Goal: Task Accomplishment & Management: Complete application form

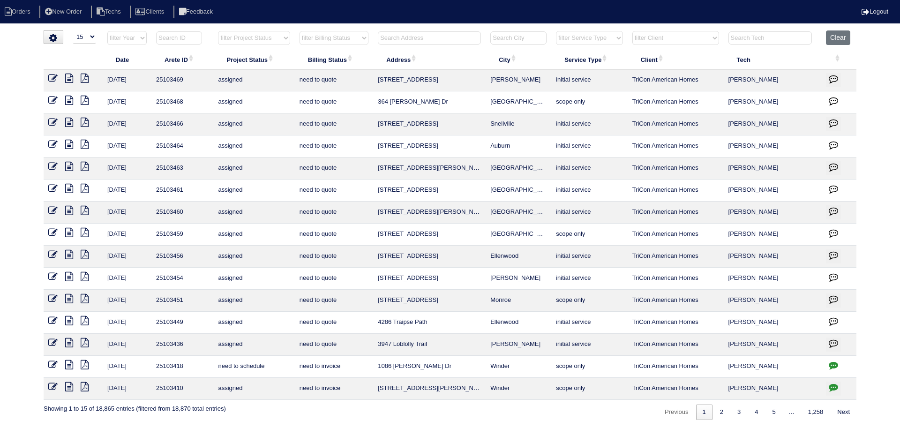
select select "15"
click at [430, 38] on input "text" at bounding box center [429, 37] width 103 height 13
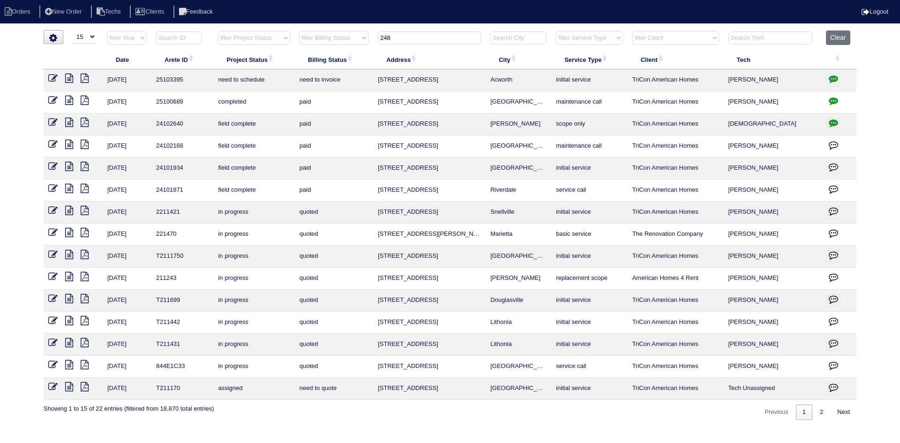
type input "248"
click at [71, 77] on icon at bounding box center [69, 78] width 8 height 9
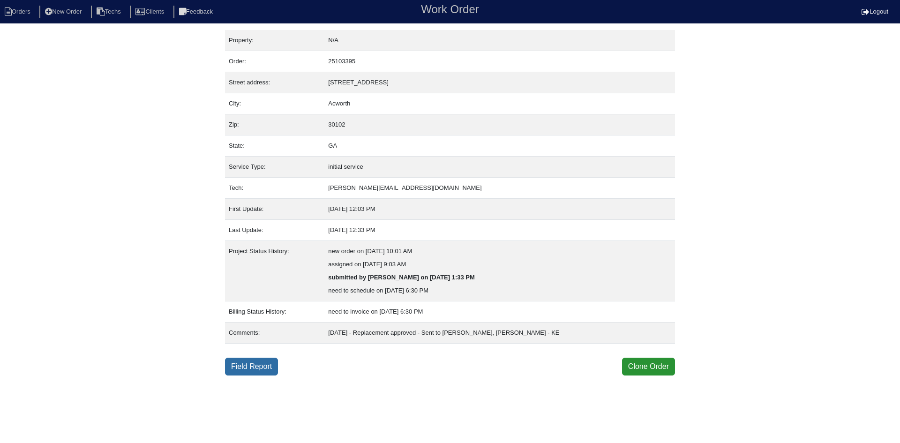
click at [254, 367] on link "Field Report" at bounding box center [251, 367] width 53 height 18
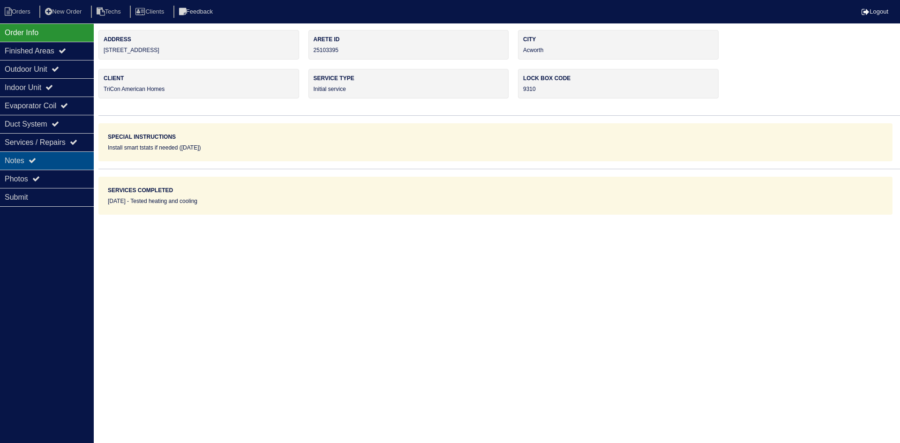
click at [28, 159] on div "Notes" at bounding box center [47, 160] width 94 height 18
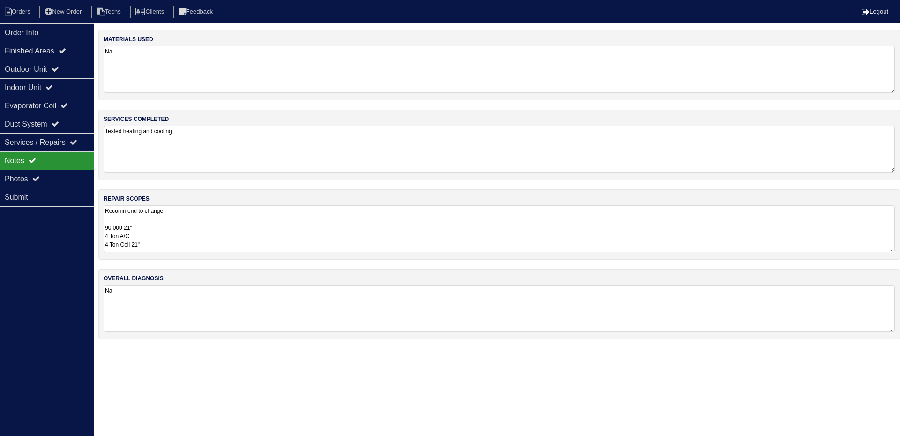
click at [250, 229] on textarea "Recommend to change 90,000 21" 4 Ton A/C 4 Ton Coil 21" Pan No Hole 40x40 Pad 1…" at bounding box center [500, 228] width 792 height 47
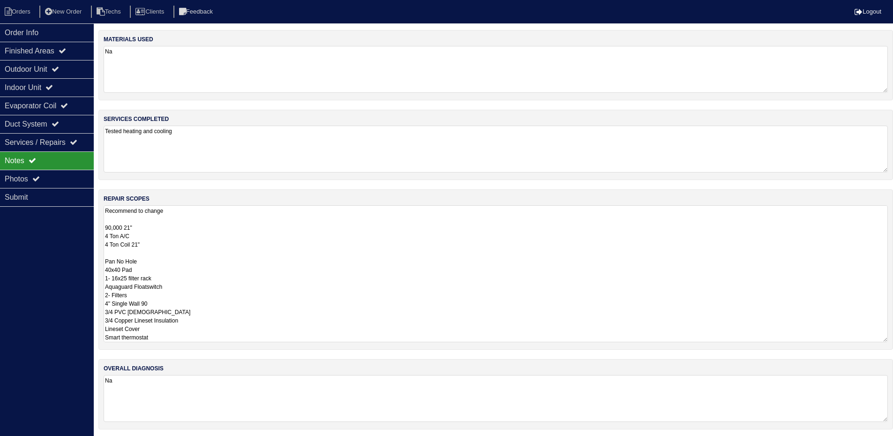
drag, startPoint x: 138, startPoint y: 244, endPoint x: 100, endPoint y: 231, distance: 40.8
click at [100, 231] on div "repair scopes Recommend to change 90,000 21" 4 Ton A/C 4 Ton Coil 21" Pan No Ho…" at bounding box center [495, 269] width 795 height 160
click at [17, 10] on li "Orders" at bounding box center [19, 12] width 38 height 13
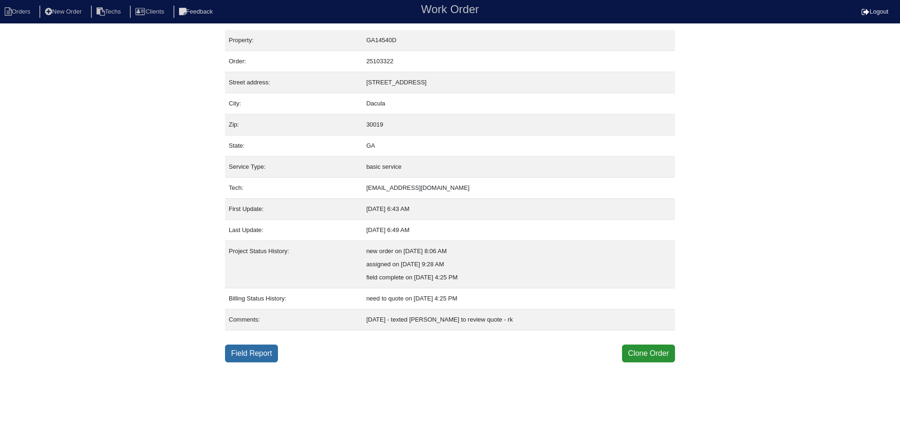
click at [253, 357] on link "Field Report" at bounding box center [251, 354] width 53 height 18
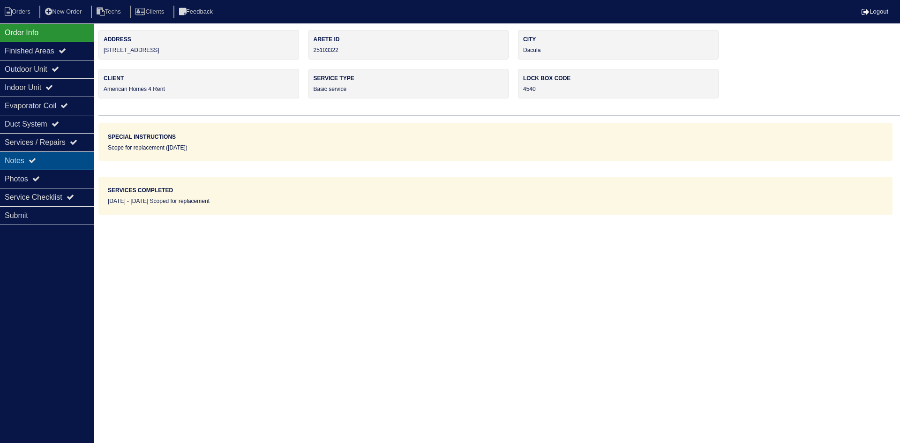
click at [57, 159] on div "Notes" at bounding box center [47, 160] width 94 height 18
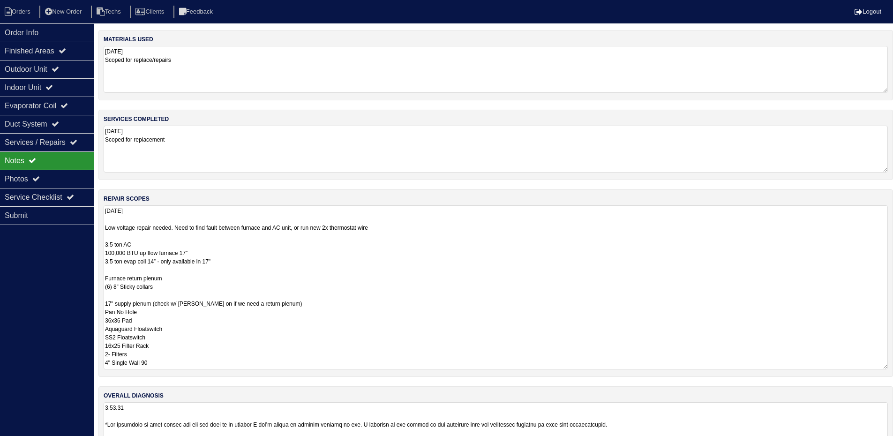
drag, startPoint x: 891, startPoint y: 250, endPoint x: 899, endPoint y: 367, distance: 117.5
click at [893, 367] on html "Orders New Order Techs Clients Feedback Logout Orders New Order Users Clients M…" at bounding box center [446, 233] width 893 height 466
click at [33, 34] on div "Order Info" at bounding box center [47, 32] width 94 height 18
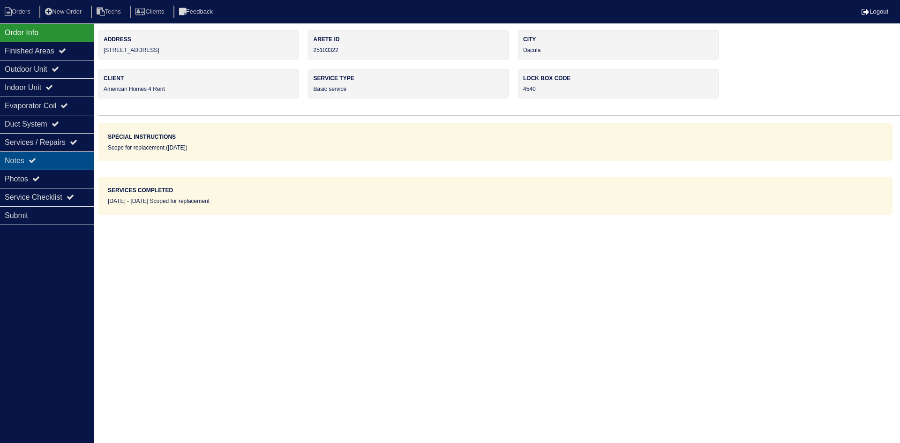
click at [67, 160] on div "Notes" at bounding box center [47, 160] width 94 height 18
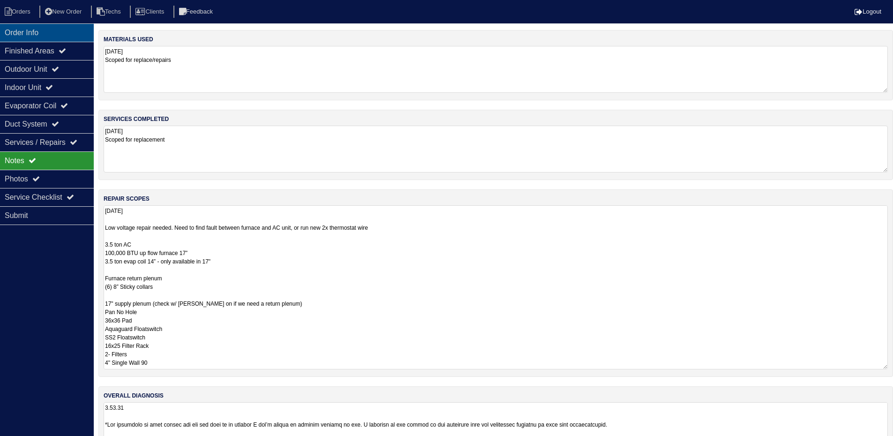
click at [57, 32] on div "Order Info" at bounding box center [47, 32] width 94 height 18
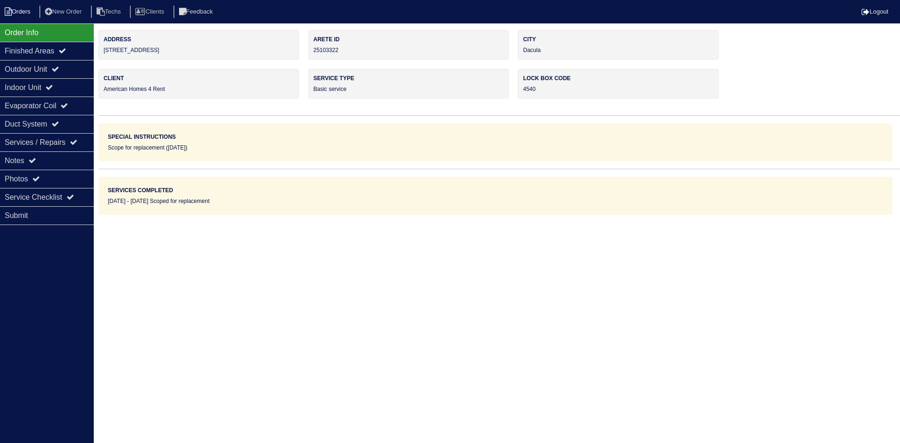
click at [16, 10] on li "Orders" at bounding box center [19, 12] width 38 height 13
select select "15"
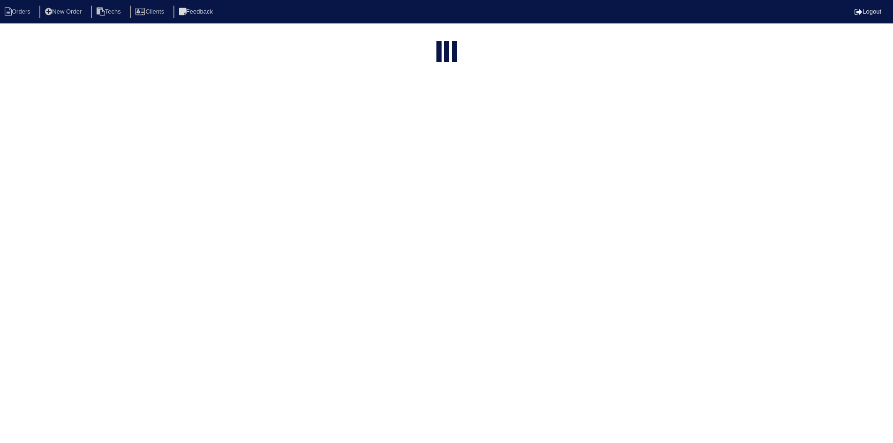
select select "American Homes 4 Rent"
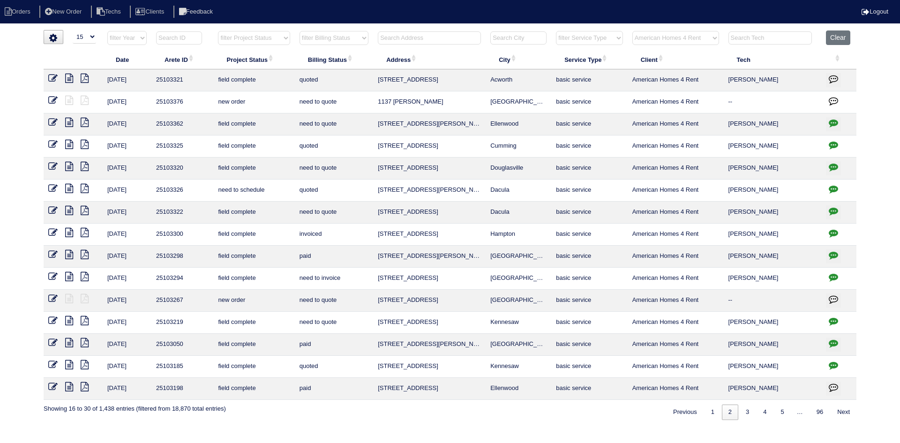
click at [422, 39] on input "text" at bounding box center [429, 37] width 103 height 13
type input "476"
select select "American Homes 4 Rent"
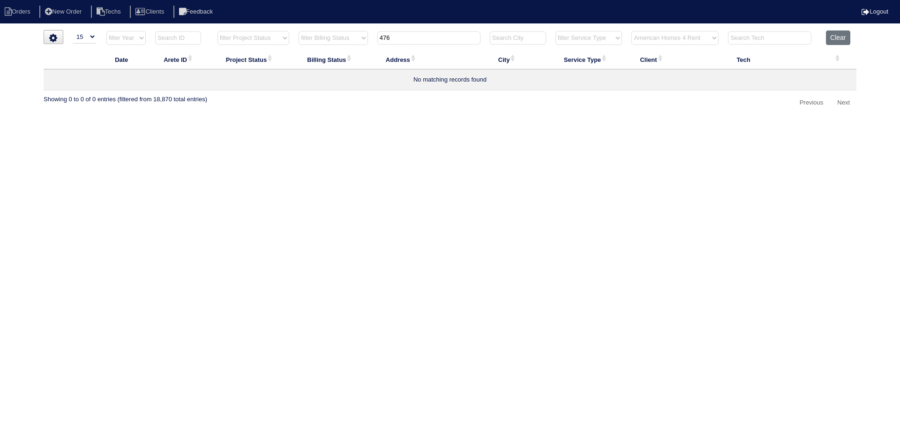
type input "476"
click at [708, 38] on select "filter Client -- Any Client -- Alan Luther American Homes 4 Rent Arete Personal…" at bounding box center [675, 38] width 87 height 14
select select
click at [632, 31] on select "filter Client -- Any Client -- Alan Luther American Homes 4 Rent Arete Personal…" at bounding box center [675, 38] width 87 height 14
type input "476"
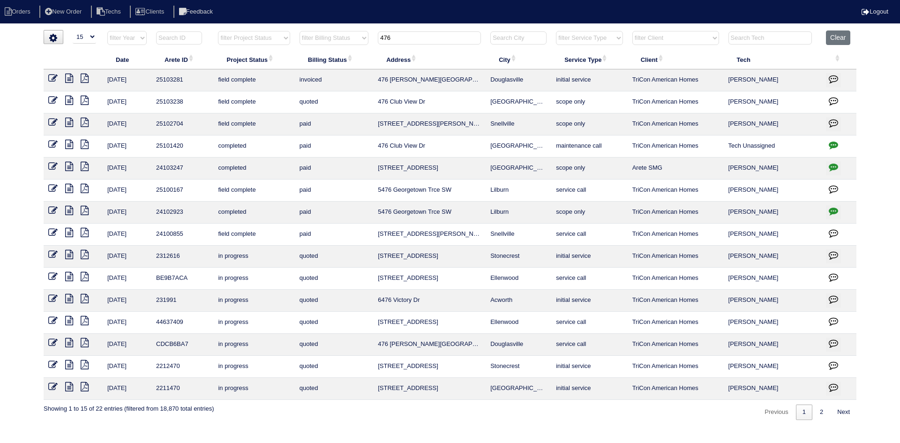
click at [56, 99] on icon at bounding box center [52, 100] width 9 height 9
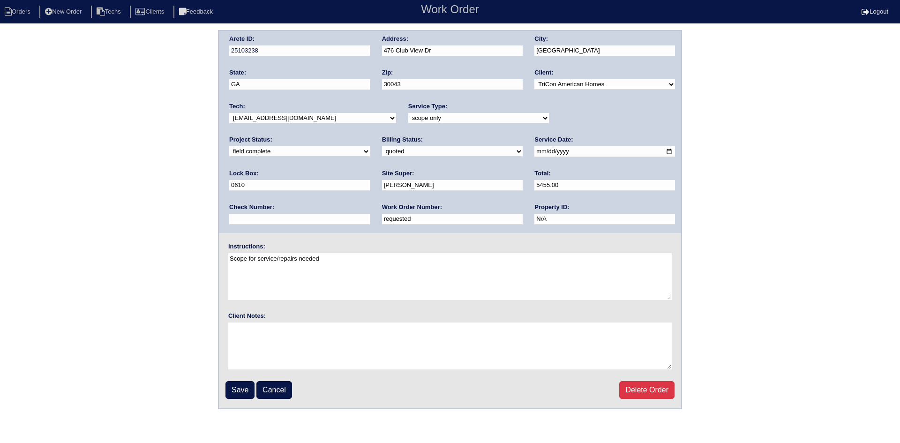
click at [370, 146] on select "new order assigned in progress field complete need to schedule admin review arc…" at bounding box center [299, 151] width 141 height 10
select select "need to schedule"
click at [370, 146] on select "new order assigned in progress field complete need to schedule admin review arc…" at bounding box center [299, 151] width 141 height 10
click at [382, 152] on select "need to quote quoted need to invoice invoiced paid warranty purchase order need…" at bounding box center [452, 151] width 141 height 10
select select "need to invoice"
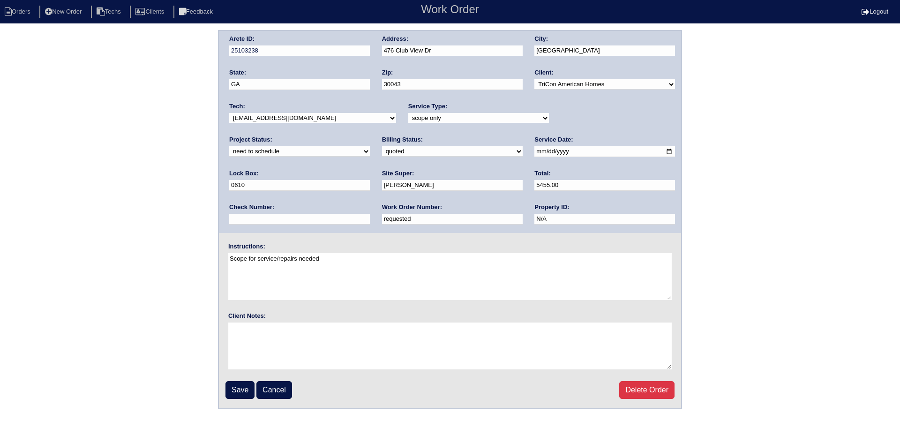
click at [382, 147] on select "need to quote quoted need to invoice invoiced paid warranty purchase order need…" at bounding box center [452, 151] width 141 height 10
click at [243, 389] on input "Save" at bounding box center [240, 390] width 29 height 18
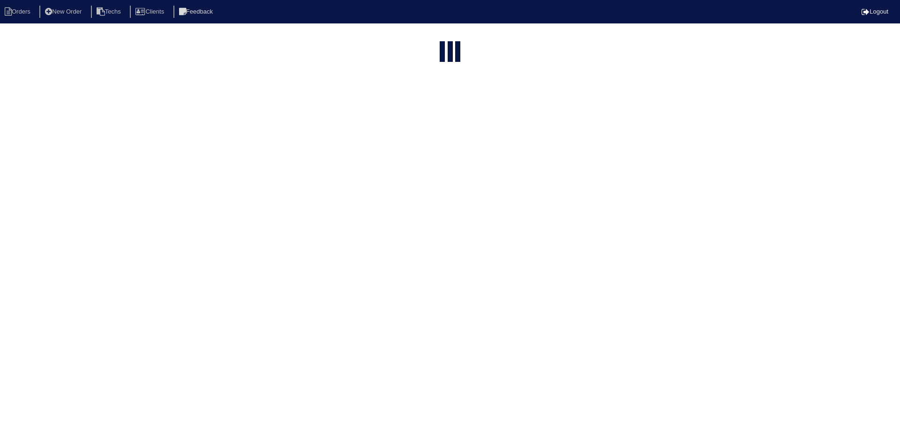
select select "15"
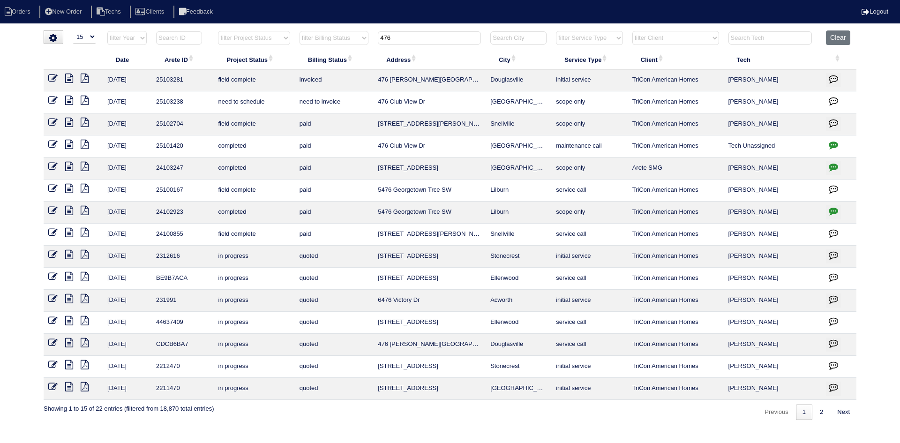
click at [831, 103] on icon "button" at bounding box center [833, 100] width 9 height 9
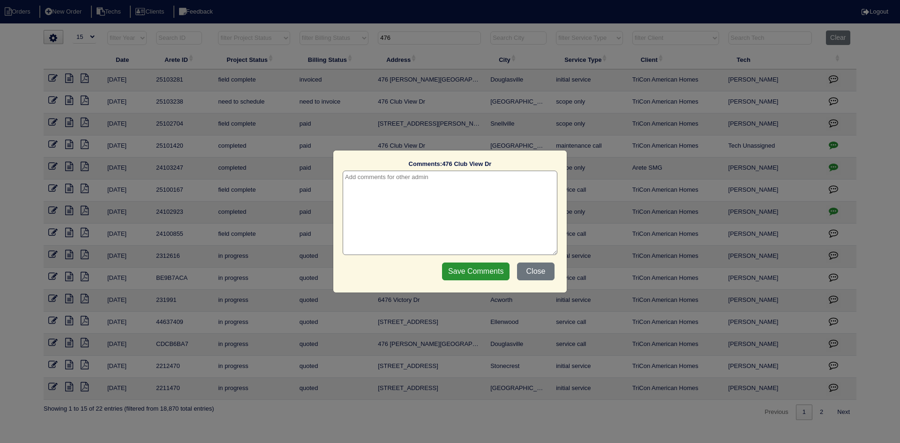
click at [480, 178] on textarea at bounding box center [450, 213] width 215 height 84
type textarea "9/19/25 - Replacement of main and service US approved - sent to Dan, Payton and…"
click at [468, 270] on input "Save Comments" at bounding box center [476, 272] width 68 height 18
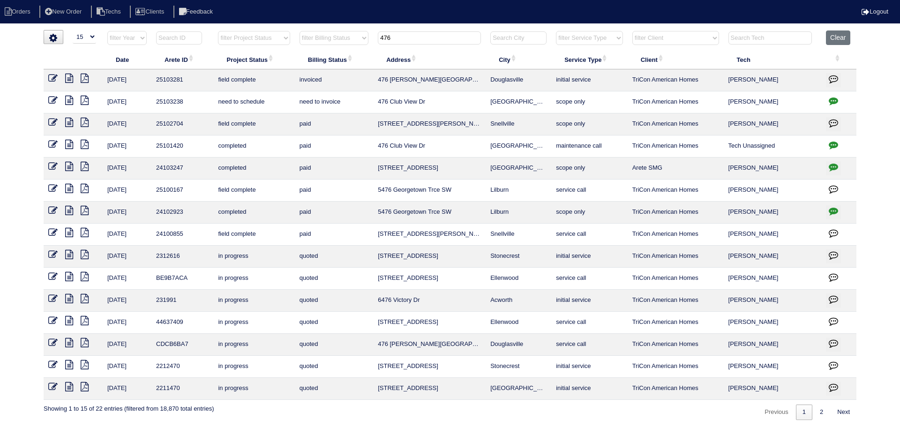
click at [54, 99] on icon at bounding box center [52, 100] width 9 height 9
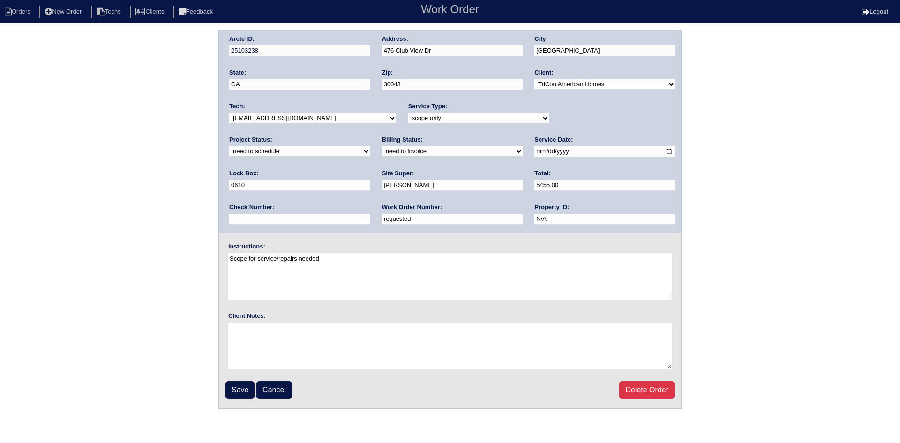
drag, startPoint x: 264, startPoint y: 221, endPoint x: 182, endPoint y: 236, distance: 84.0
click at [209, 219] on div "Arete ID: 25103238 Address: 476 Club View Dr City: Lawrenceville State: GA Zip:…" at bounding box center [450, 219] width 900 height 379
type input "548889"
click at [247, 393] on input "Save" at bounding box center [240, 390] width 29 height 18
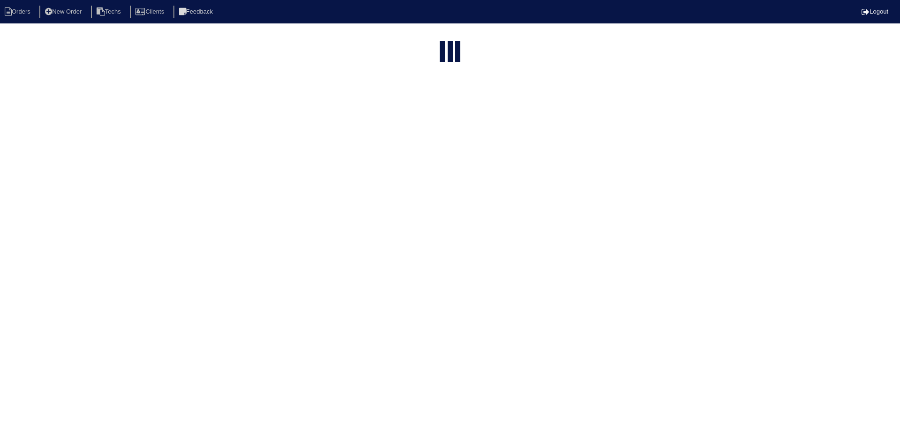
select select "15"
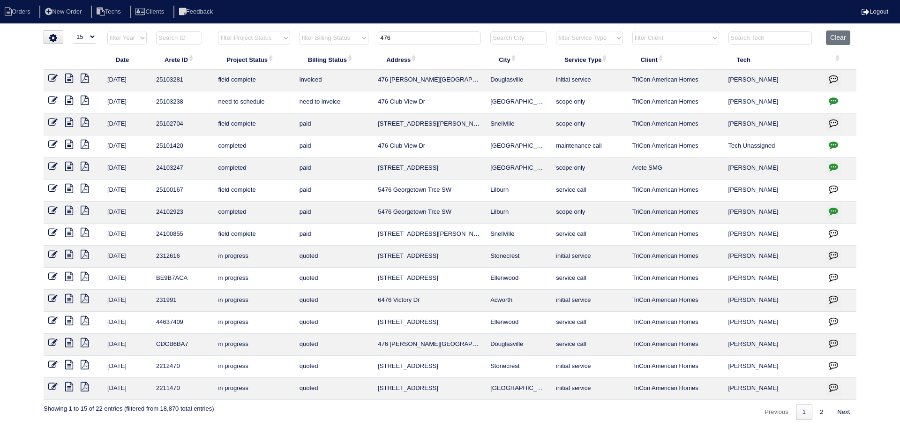
drag, startPoint x: 399, startPoint y: 32, endPoint x: 367, endPoint y: 36, distance: 32.1
click at [367, 36] on tr "filter Year -- Any Year -- 2025 2024 2023 2022 2021 2020 2019 filter Project St…" at bounding box center [450, 39] width 813 height 19
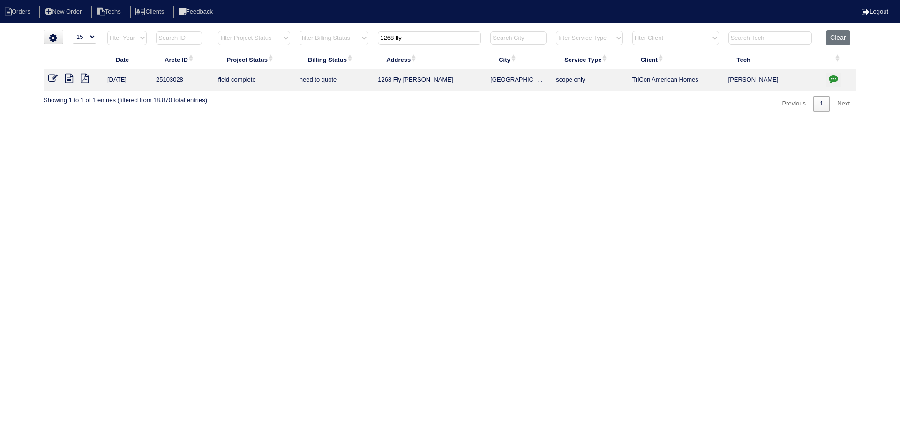
type input "1268 fly"
click at [836, 79] on icon "button" at bounding box center [833, 78] width 9 height 9
type textarea "[DATE] - Emailed site super - no electricity unable to test - rk"
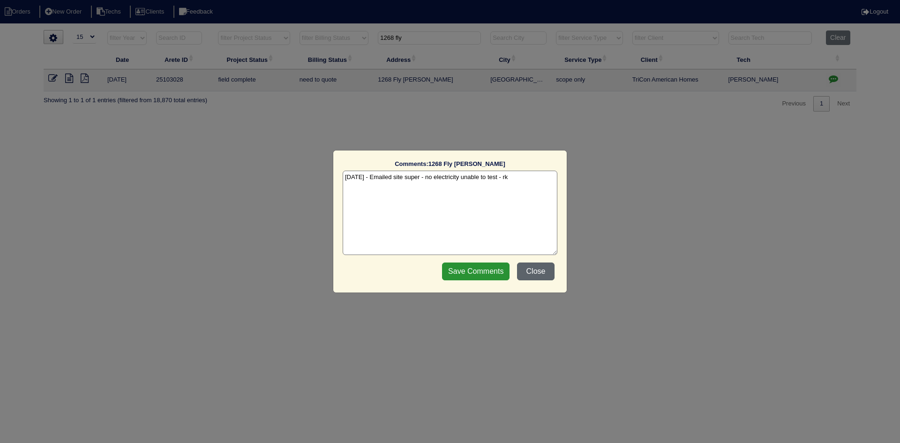
drag, startPoint x: 538, startPoint y: 272, endPoint x: 529, endPoint y: 258, distance: 16.8
click at [538, 270] on button "Close" at bounding box center [536, 272] width 38 height 18
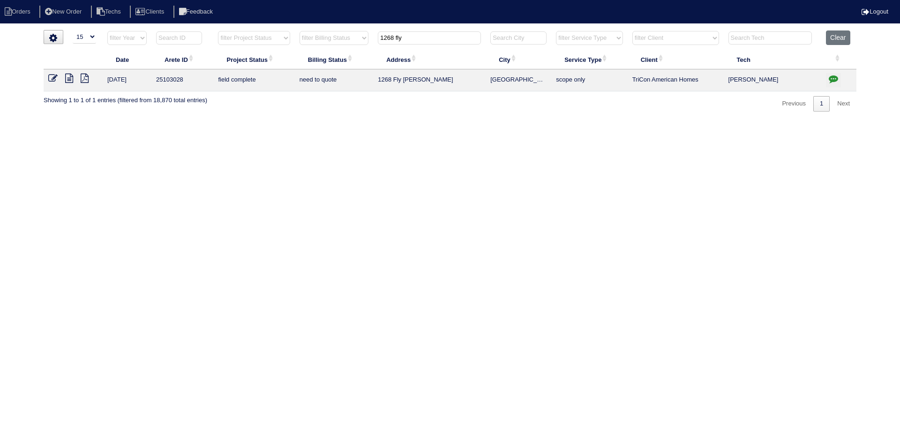
click at [67, 77] on icon at bounding box center [69, 78] width 8 height 9
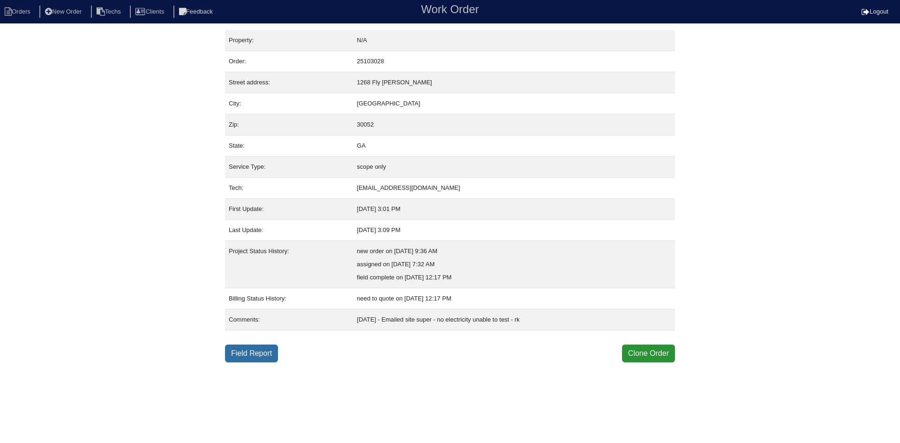
click at [237, 348] on link "Field Report" at bounding box center [251, 354] width 53 height 18
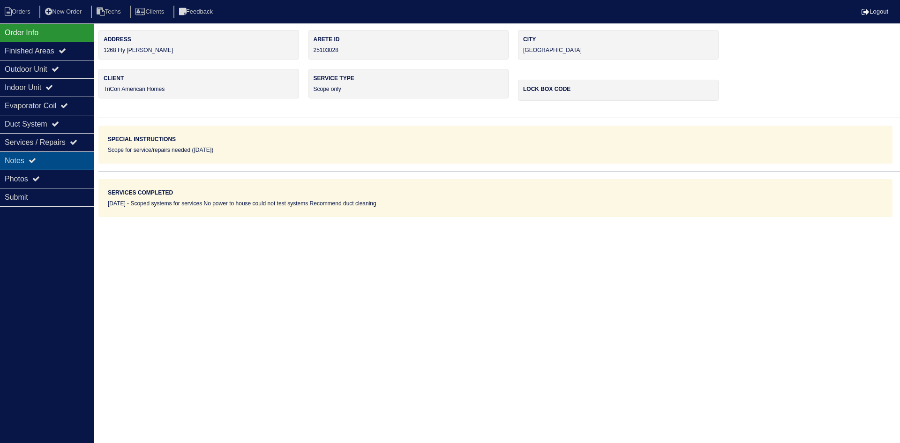
click at [57, 158] on div "Notes" at bounding box center [47, 160] width 94 height 18
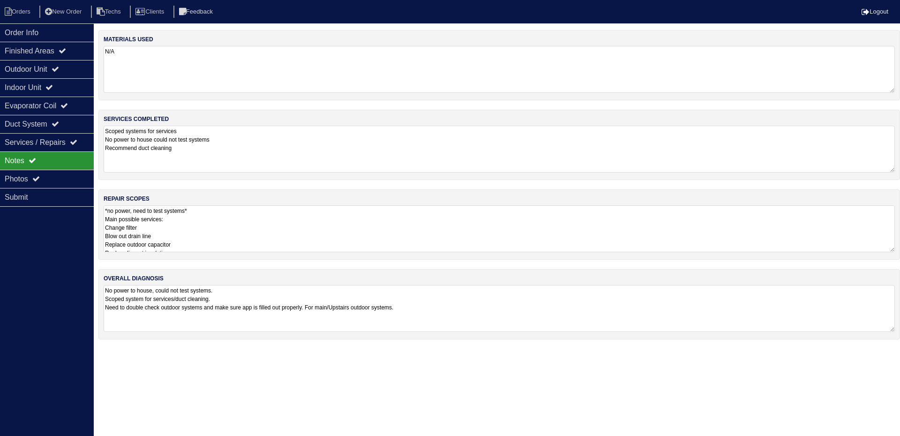
click at [310, 221] on textarea "*no power, need to test systems* Main possible services: Change filter Blow out…" at bounding box center [500, 228] width 792 height 47
click at [36, 26] on div "Order Info" at bounding box center [47, 32] width 94 height 18
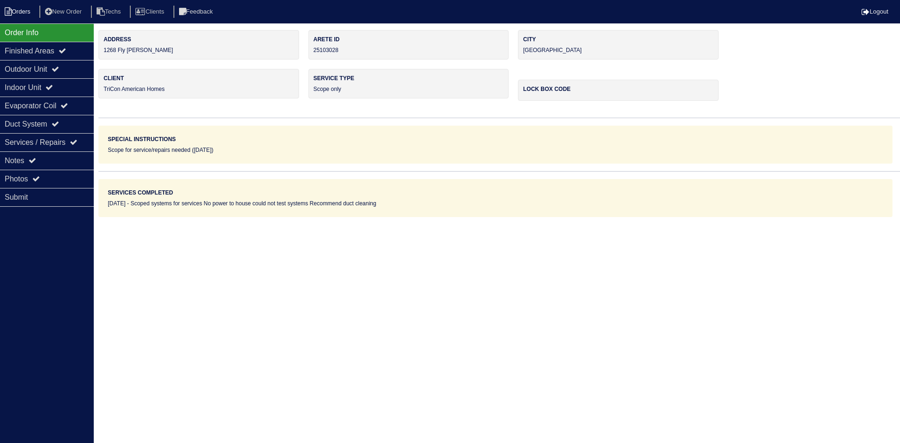
click at [24, 11] on li "Orders" at bounding box center [19, 12] width 38 height 13
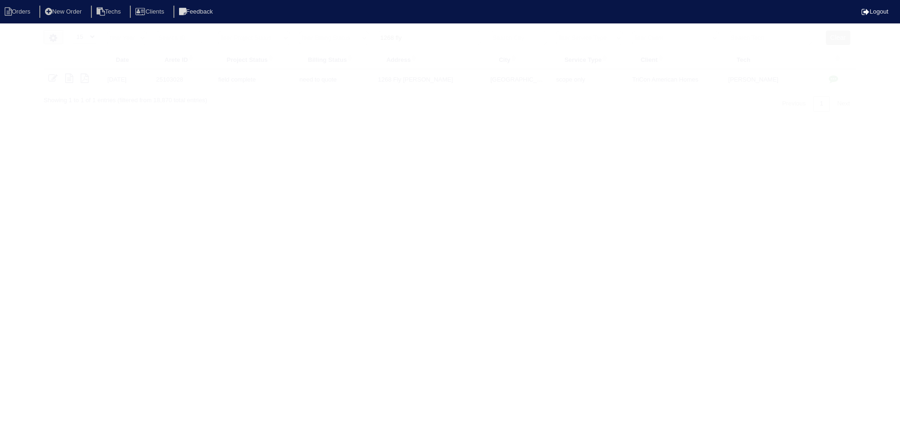
select select "15"
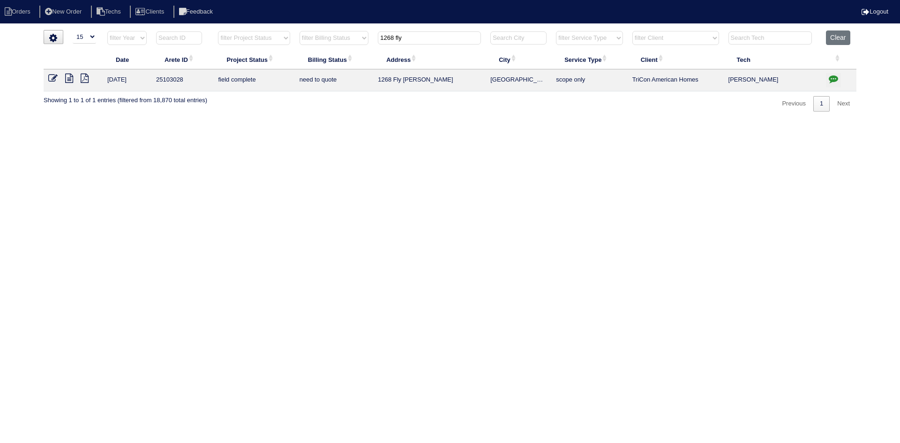
drag, startPoint x: 422, startPoint y: 40, endPoint x: 380, endPoint y: 39, distance: 41.8
click at [380, 39] on input "1268 fly" at bounding box center [429, 37] width 103 height 13
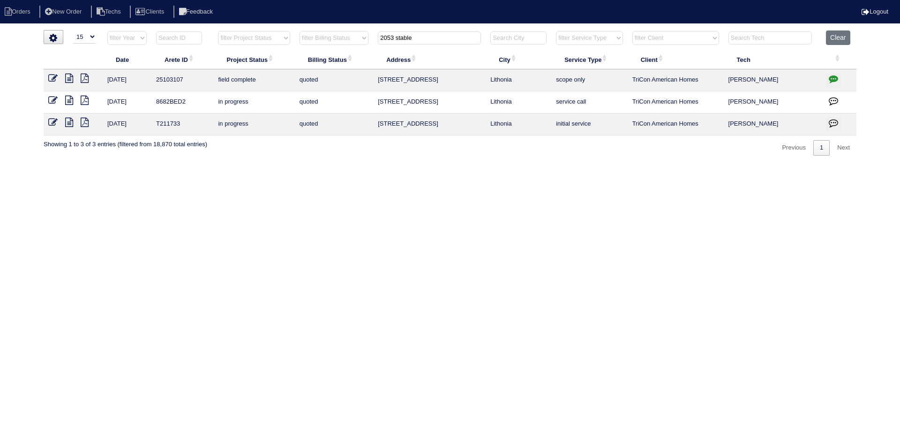
type input "2053 stable"
click at [68, 78] on icon at bounding box center [69, 78] width 8 height 9
click at [53, 81] on icon at bounding box center [52, 78] width 9 height 9
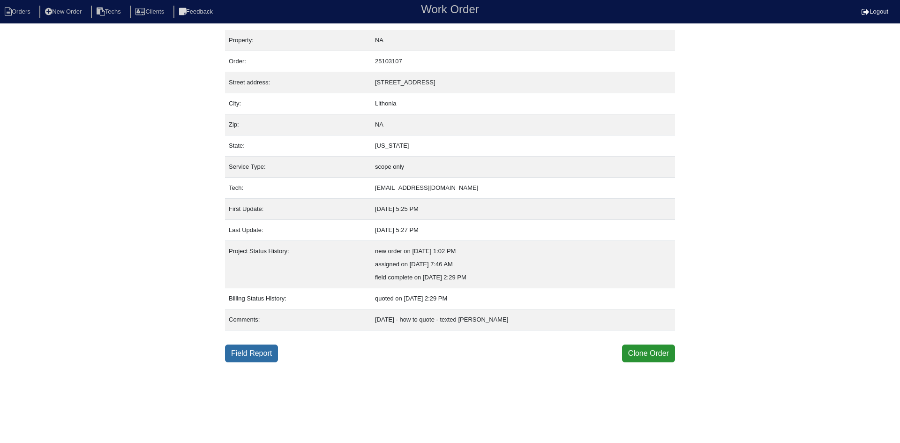
drag, startPoint x: 253, startPoint y: 353, endPoint x: 244, endPoint y: 351, distance: 9.6
click at [253, 353] on link "Field Report" at bounding box center [251, 354] width 53 height 18
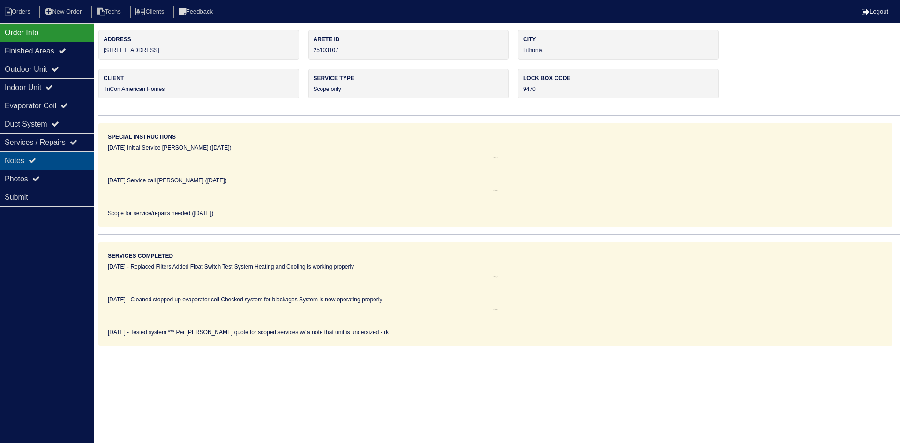
click at [36, 159] on icon at bounding box center [33, 161] width 8 height 8
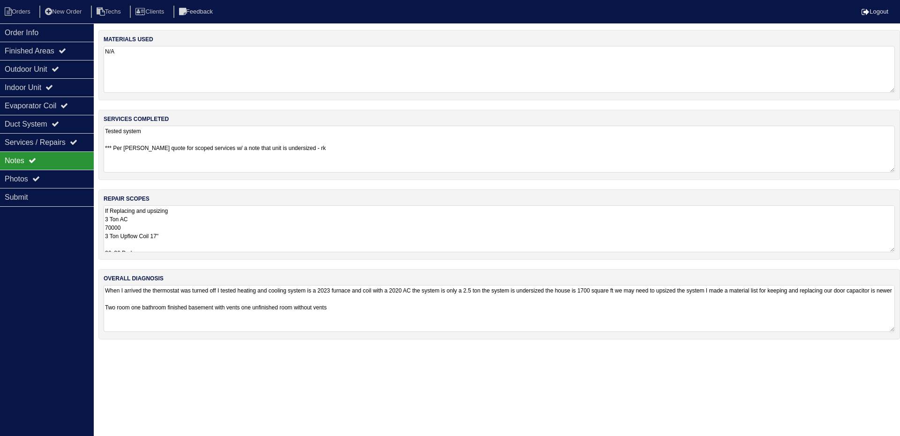
click at [301, 220] on textarea "If Replacing and upsizing 3 Ton AC 70000 3 Ton Upflow Coil 17" 36x36 Pad SS2 Fl…" at bounding box center [500, 228] width 792 height 47
click at [48, 28] on div "Order Info" at bounding box center [47, 32] width 94 height 18
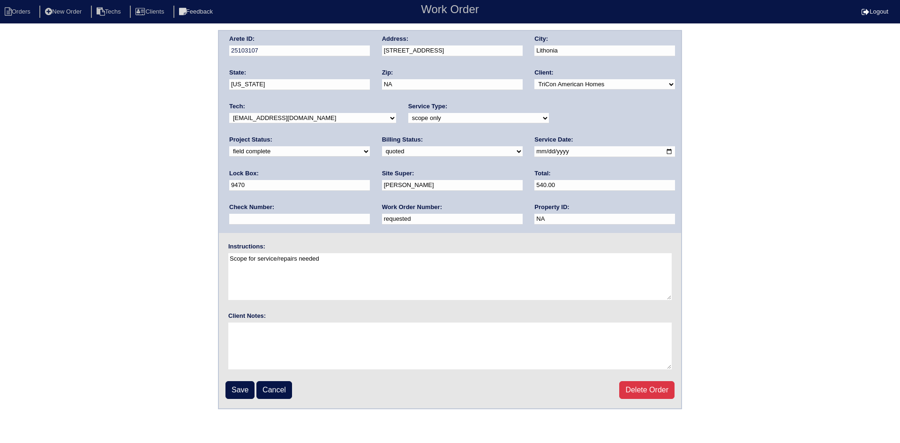
drag, startPoint x: 293, startPoint y: 218, endPoint x: 224, endPoint y: 218, distance: 69.4
click at [224, 218] on div "Arete ID: 25103107 Address: [STREET_ADDRESS] City: [GEOGRAPHIC_DATA] State: [US…" at bounding box center [450, 132] width 462 height 202
type input "548867"
drag, startPoint x: 364, startPoint y: 150, endPoint x: 354, endPoint y: 157, distance: 12.5
click at [382, 150] on select "need to quote quoted need to invoice invoiced paid warranty purchase order need…" at bounding box center [452, 151] width 141 height 10
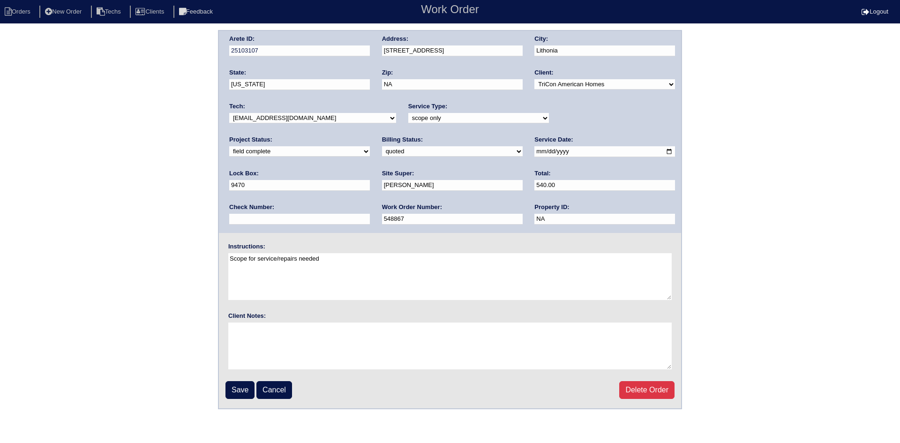
select select "need to invoice"
click at [382, 147] on select "need to quote quoted need to invoice invoiced paid warranty purchase order need…" at bounding box center [452, 151] width 141 height 10
click at [245, 385] on input "Save" at bounding box center [240, 390] width 29 height 18
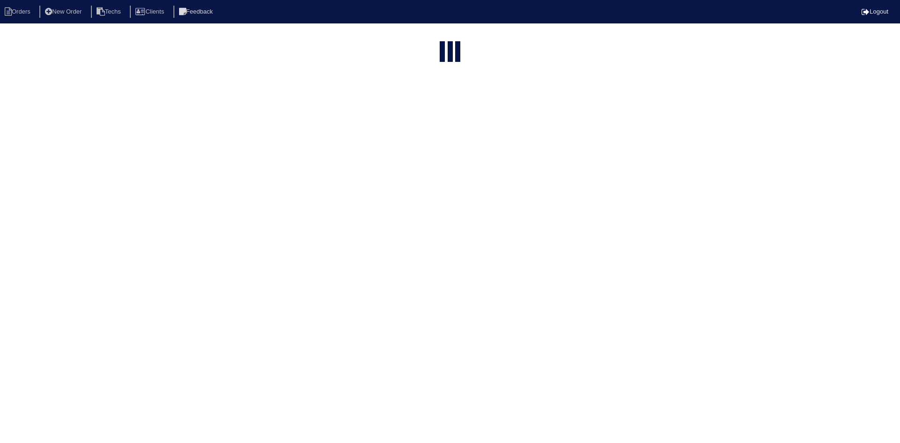
select select "15"
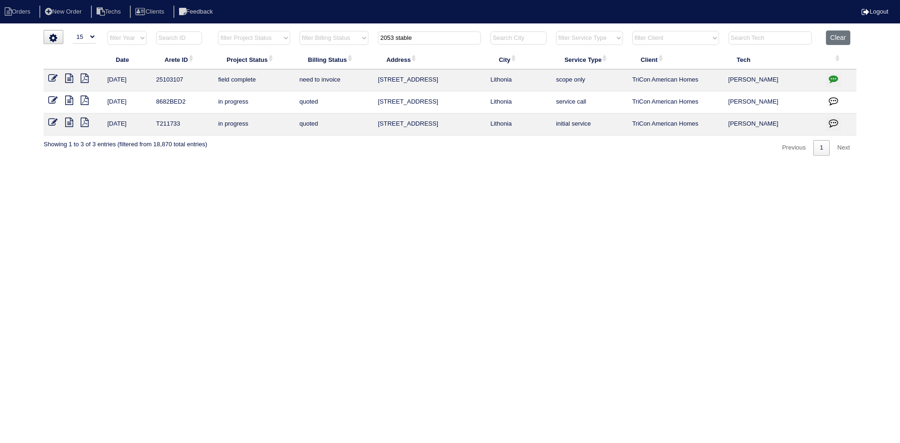
click at [50, 80] on icon at bounding box center [52, 78] width 9 height 9
click at [840, 36] on button "Clear" at bounding box center [838, 37] width 24 height 15
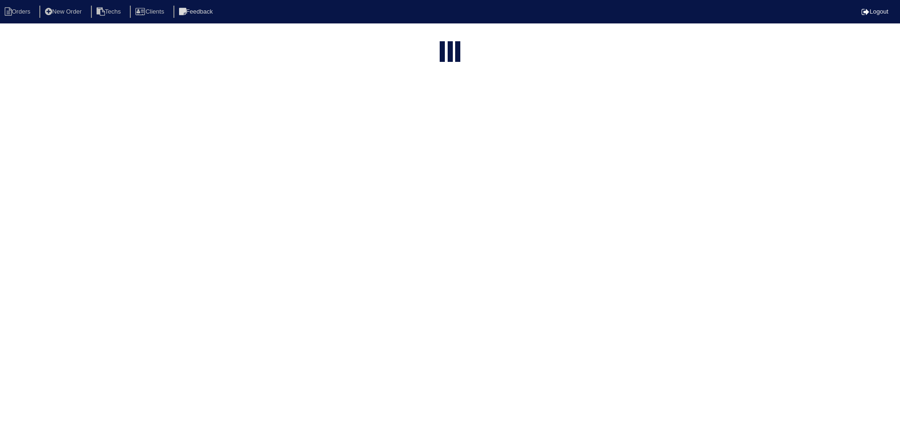
select select "15"
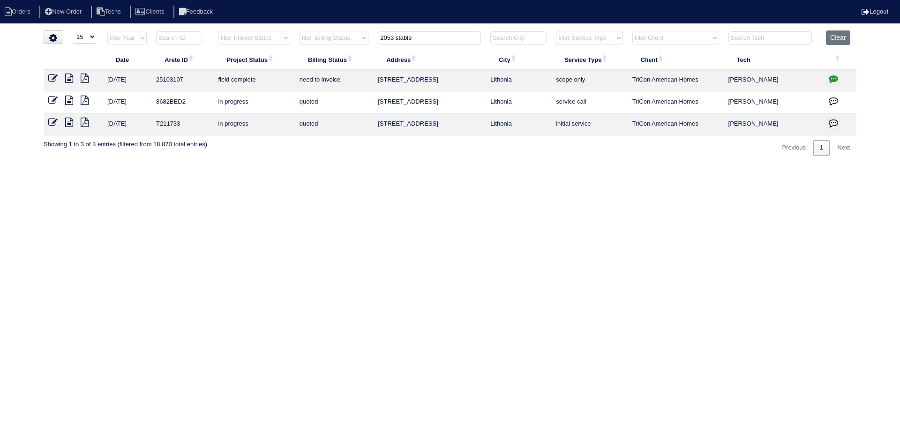
drag, startPoint x: 445, startPoint y: 35, endPoint x: 381, endPoint y: 35, distance: 63.8
click at [381, 35] on input "2053 stable" at bounding box center [429, 37] width 103 height 13
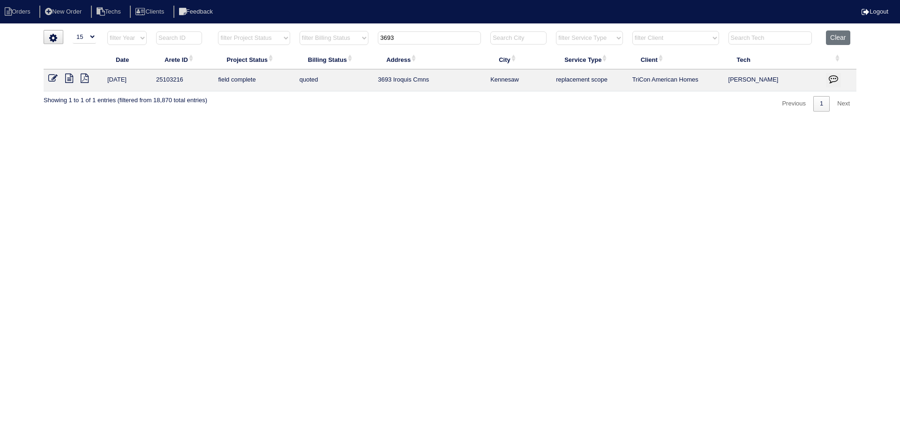
type input "3693"
click at [833, 80] on icon "button" at bounding box center [833, 78] width 9 height 9
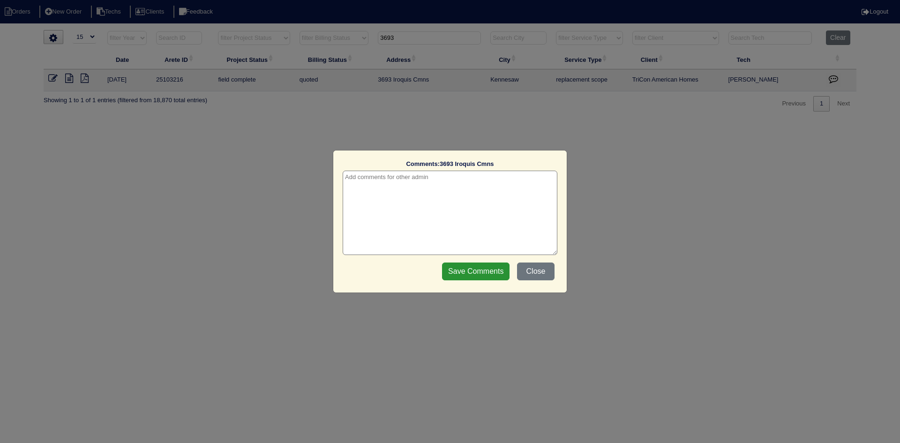
click at [476, 178] on textarea at bounding box center [450, 213] width 215 height 84
type textarea "9/19/25 - Replacement x 2 approved by Tricon - sent to Dan, Payton, self - rk"
click at [477, 271] on input "Save Comments" at bounding box center [476, 272] width 68 height 18
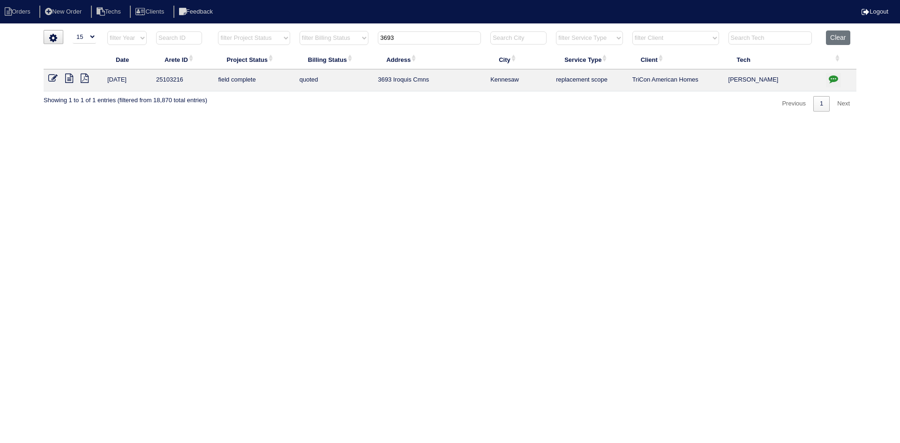
click at [53, 78] on icon at bounding box center [52, 78] width 9 height 9
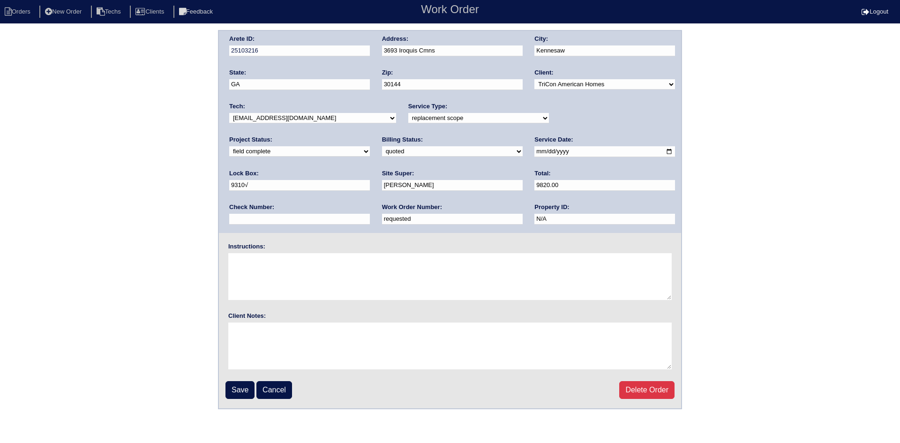
click at [382, 152] on select "need to quote quoted need to invoice invoiced paid warranty purchase order need…" at bounding box center [452, 151] width 141 height 10
select select "need to invoice"
click at [382, 147] on select "need to quote quoted need to invoice invoiced paid warranty purchase order need…" at bounding box center [452, 151] width 141 height 10
drag, startPoint x: 288, startPoint y: 218, endPoint x: 223, endPoint y: 215, distance: 65.7
click at [223, 215] on div "Arete ID: 25103216 Address: 3693 Iroquis Cmns City: [GEOGRAPHIC_DATA] State: [G…" at bounding box center [450, 132] width 462 height 202
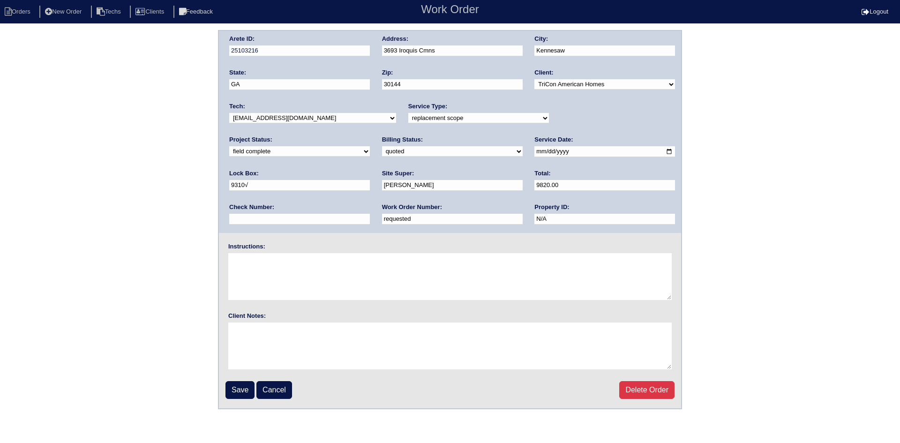
click at [382, 221] on input "requested" at bounding box center [452, 219] width 141 height 11
drag, startPoint x: 266, startPoint y: 219, endPoint x: 215, endPoint y: 215, distance: 51.3
click at [215, 215] on div "Arete ID: 25103216 Address: 3693 Iroquis Cmns City: [GEOGRAPHIC_DATA] State: [G…" at bounding box center [450, 219] width 900 height 379
type input "548846"
click at [238, 390] on input "Save" at bounding box center [240, 390] width 29 height 18
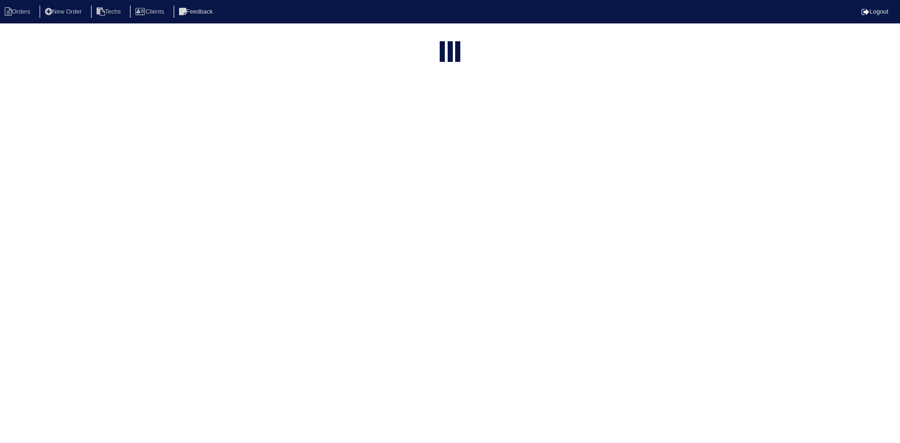
select select "15"
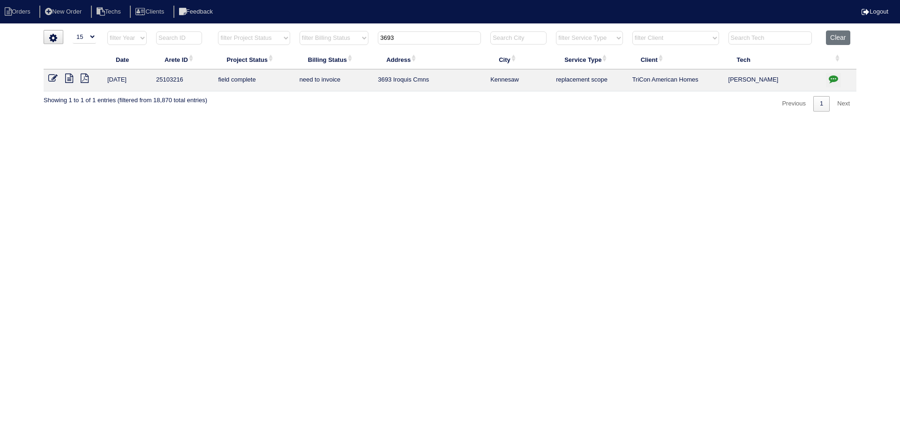
click at [53, 77] on icon at bounding box center [52, 78] width 9 height 9
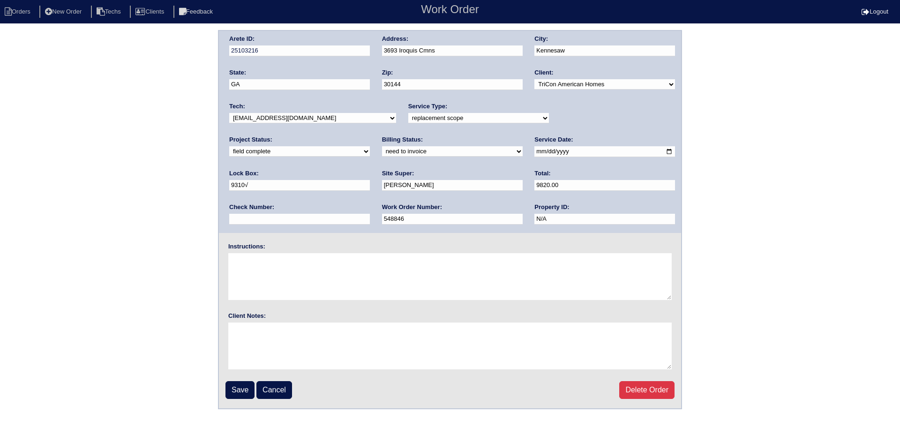
click at [370, 146] on select "new order assigned in progress field complete need to schedule admin review arc…" at bounding box center [299, 151] width 141 height 10
select select "need to schedule"
click at [370, 146] on select "new order assigned in progress field complete need to schedule admin review arc…" at bounding box center [299, 151] width 141 height 10
click at [237, 392] on input "Save" at bounding box center [240, 390] width 29 height 18
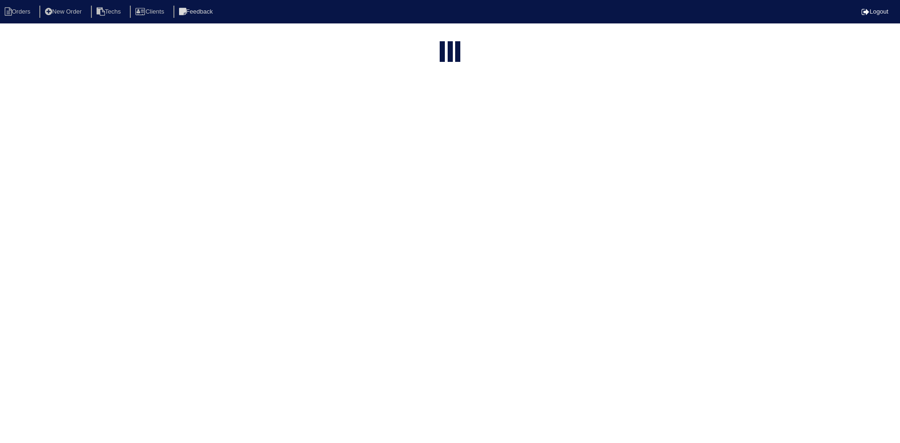
select select "15"
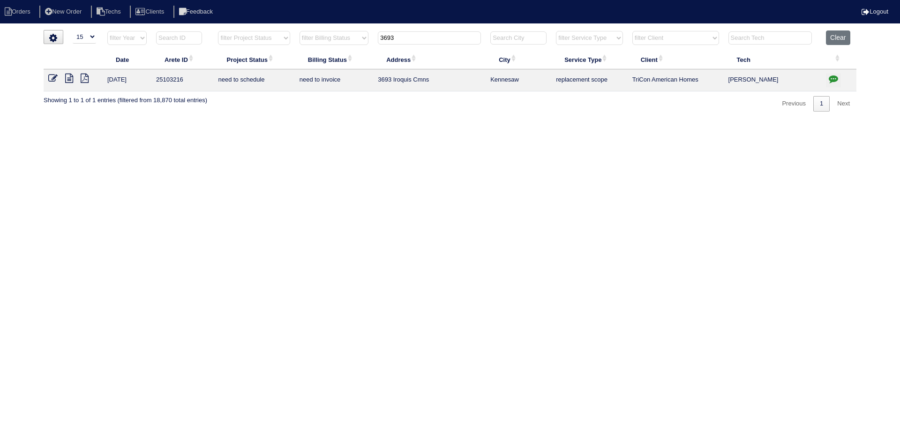
drag, startPoint x: 407, startPoint y: 34, endPoint x: 380, endPoint y: 36, distance: 26.8
click at [380, 36] on input "3693" at bounding box center [429, 37] width 103 height 13
type input "3382"
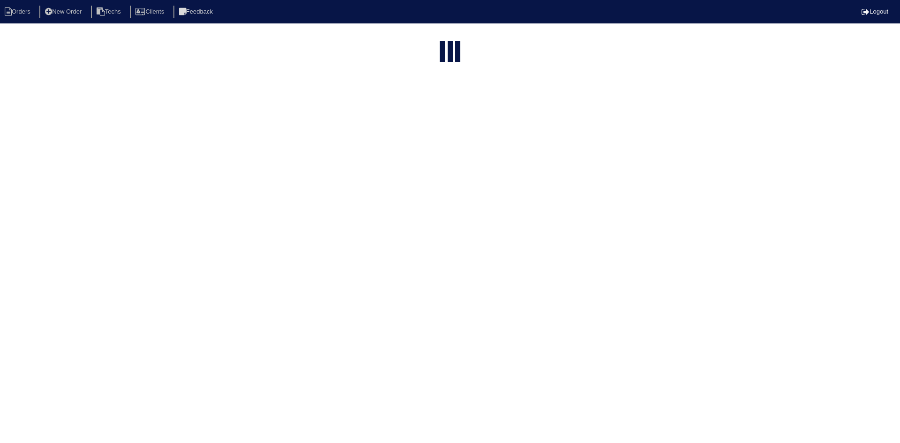
select select "15"
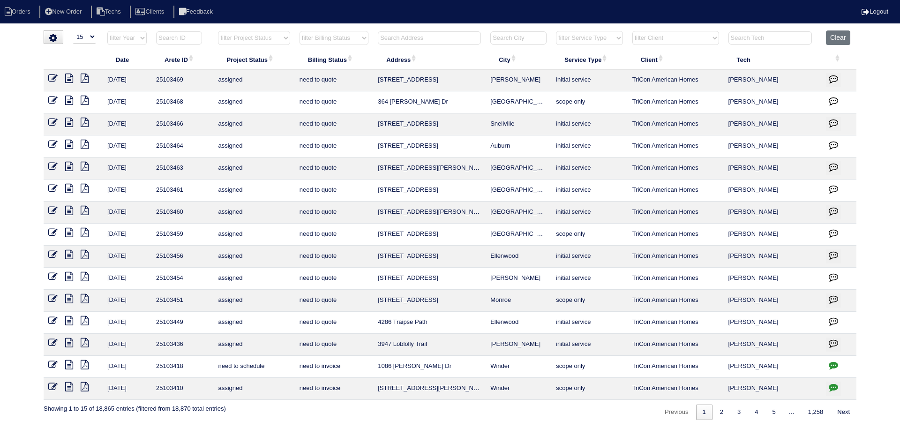
click at [412, 39] on input "text" at bounding box center [429, 37] width 103 height 13
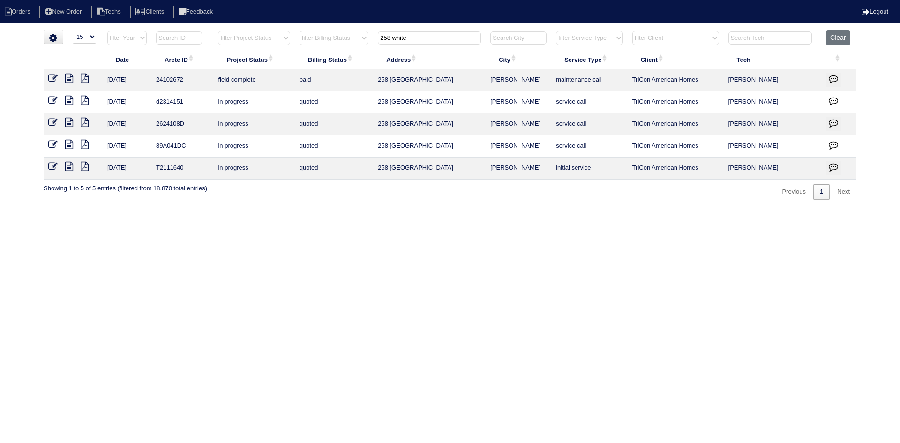
type input "258 white"
click at [68, 77] on icon at bounding box center [69, 78] width 8 height 9
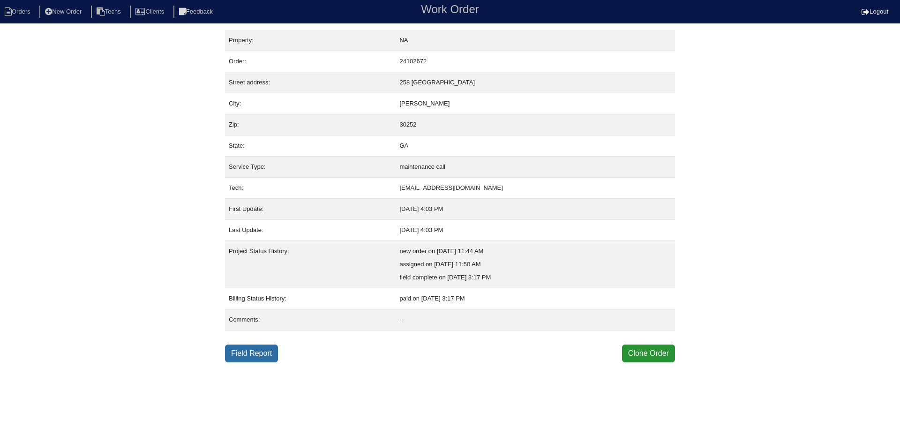
click at [244, 354] on link "Field Report" at bounding box center [251, 354] width 53 height 18
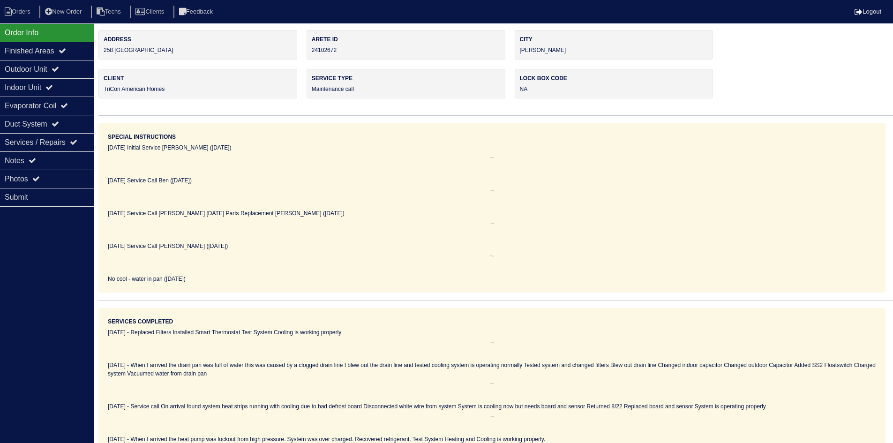
scroll to position [46, 0]
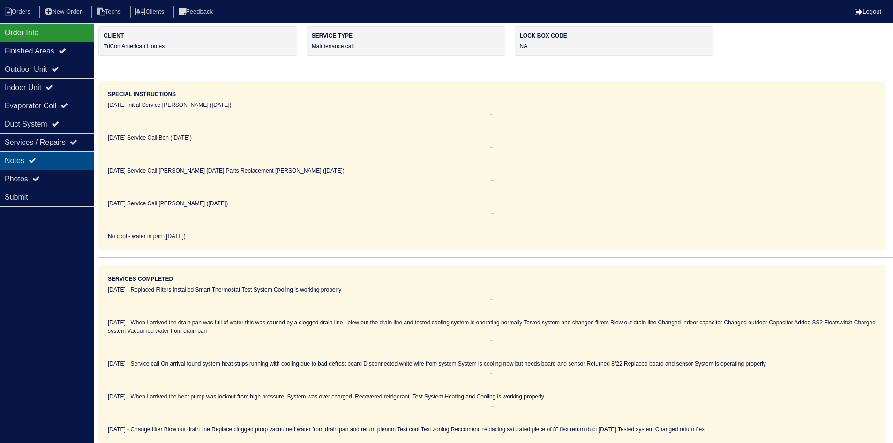
click at [25, 161] on div "Notes" at bounding box center [47, 160] width 94 height 18
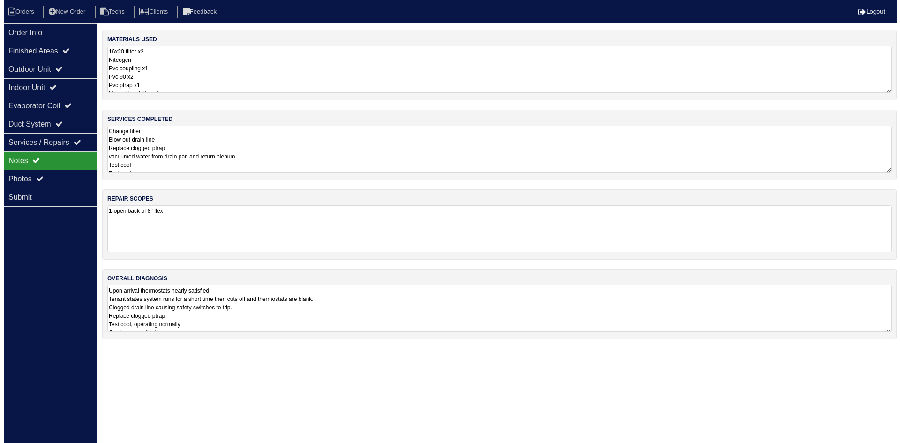
scroll to position [0, 0]
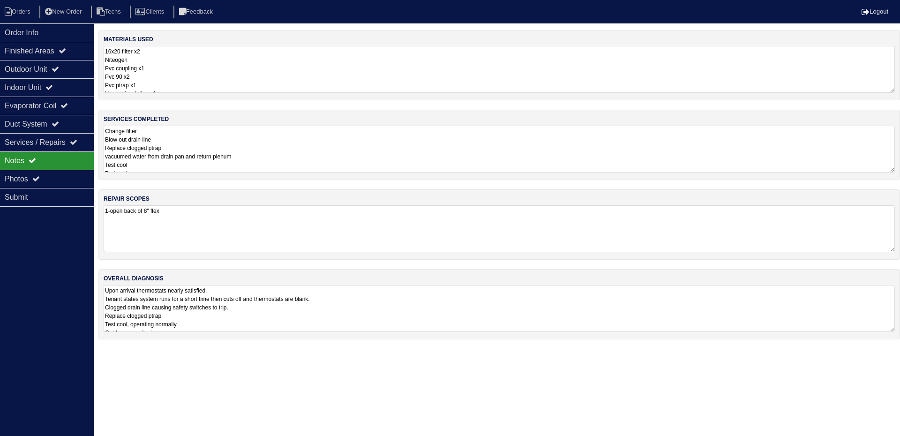
click at [276, 152] on textarea "Change filter Blow out drain line Replace clogged ptrap vacuumed water from dra…" at bounding box center [500, 149] width 792 height 47
click at [46, 67] on div "Outdoor Unit" at bounding box center [47, 69] width 94 height 18
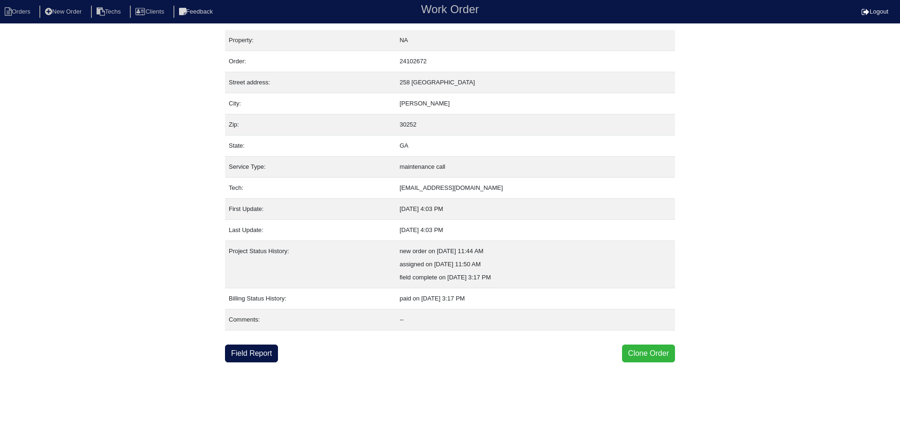
click at [640, 349] on button "Clone Order" at bounding box center [648, 354] width 53 height 18
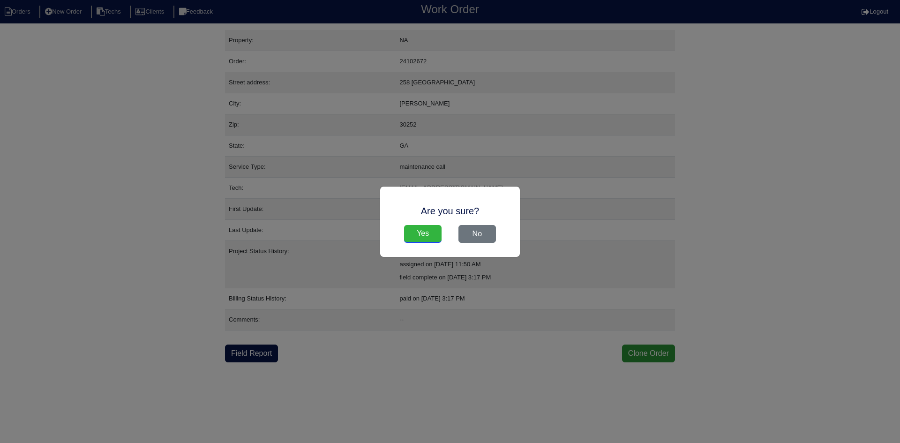
click at [419, 232] on input "Yes" at bounding box center [423, 234] width 38 height 18
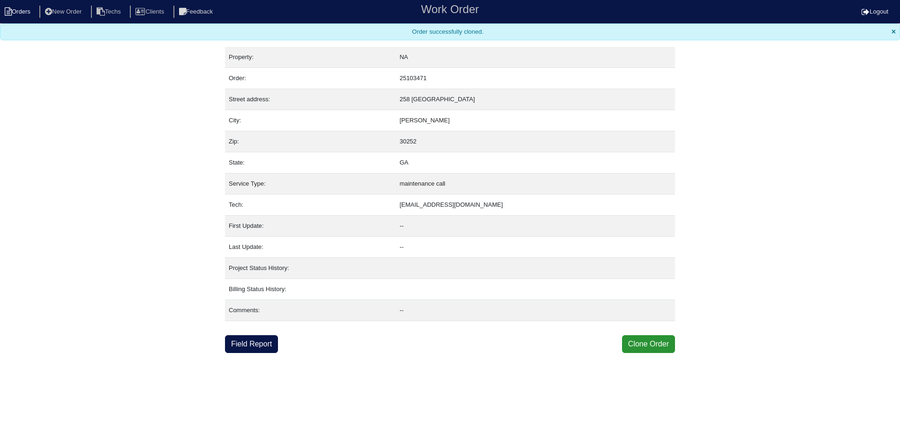
click at [19, 9] on li "Orders" at bounding box center [19, 12] width 38 height 13
select select "15"
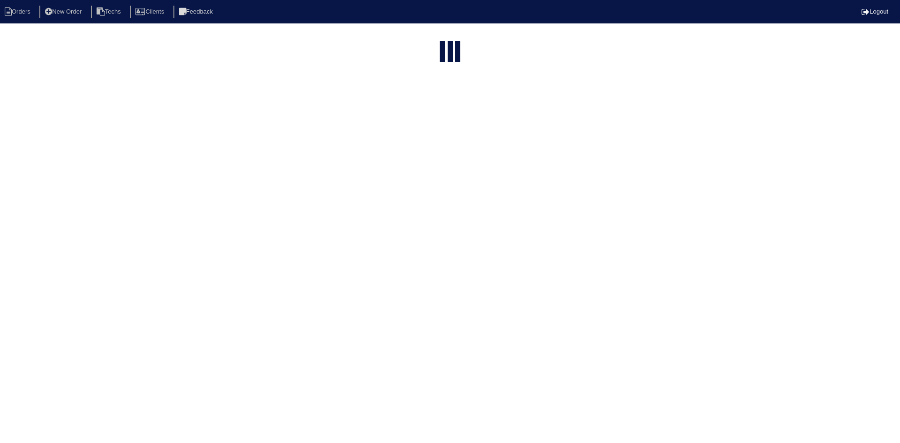
type input "258 white"
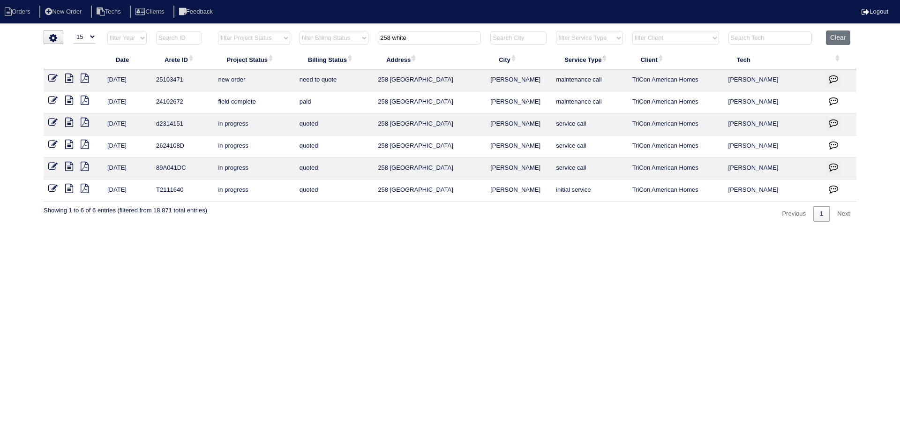
click at [52, 77] on icon at bounding box center [52, 78] width 9 height 9
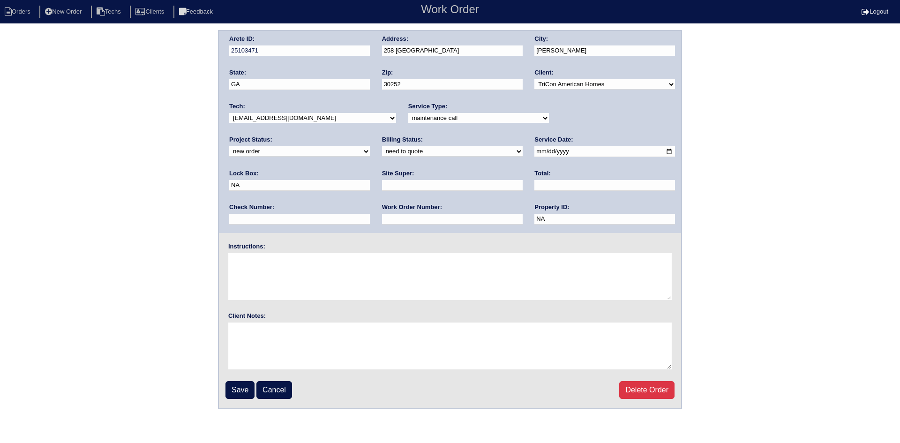
click at [370, 146] on select "new order assigned in progress field complete need to schedule admin review arc…" at bounding box center [299, 151] width 141 height 10
click at [515, 117] on select "-select- initial service basic service maintenance call replacement scope servi…" at bounding box center [478, 118] width 141 height 10
select select "initial service"
click at [408, 113] on select "-select- initial service basic service maintenance call replacement scope servi…" at bounding box center [478, 118] width 141 height 10
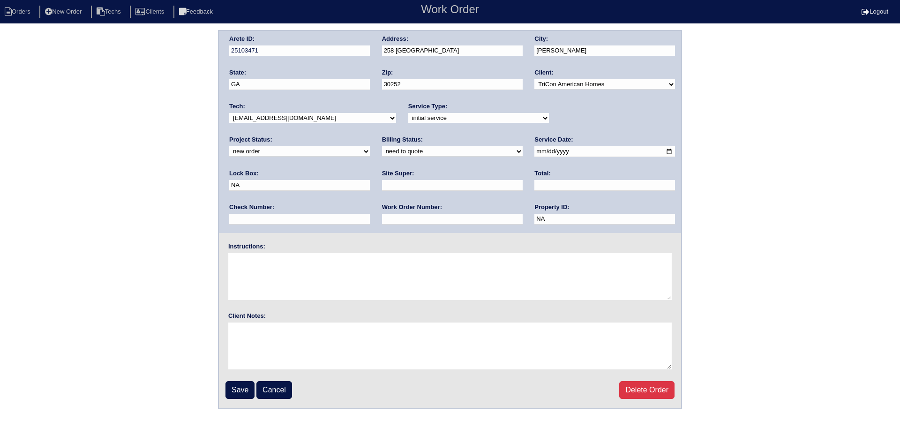
click at [382, 151] on select "need to quote quoted need to invoice invoiced paid warranty purchase order need…" at bounding box center [452, 151] width 141 height 10
click at [129, 132] on div "Arete ID: 25103471 Address: 258 [GEOGRAPHIC_DATA] City: [PERSON_NAME] State: [G…" at bounding box center [450, 219] width 900 height 379
click at [382, 185] on input "text" at bounding box center [452, 185] width 141 height 11
type input "[PERSON_NAME]"
click at [382, 219] on input "text" at bounding box center [452, 219] width 141 height 11
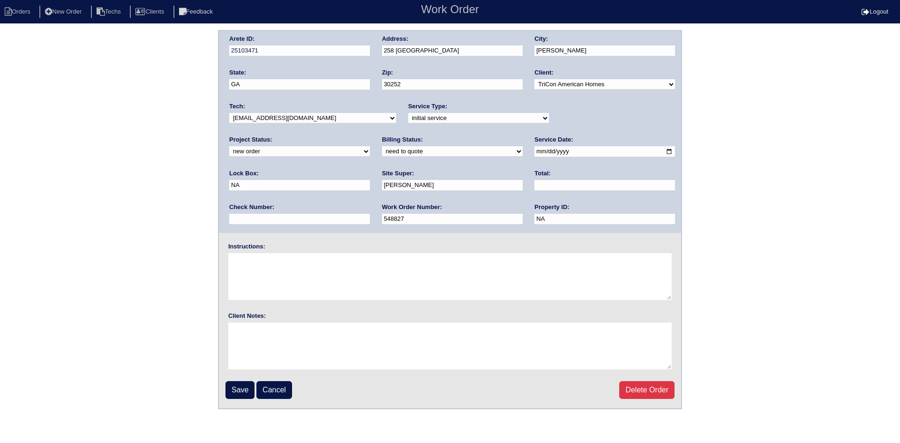
type input "548827"
click at [370, 180] on input "NA" at bounding box center [299, 185] width 141 height 11
drag, startPoint x: 559, startPoint y: 152, endPoint x: 537, endPoint y: 149, distance: 22.7
click at [370, 180] on input "NA" at bounding box center [299, 185] width 141 height 11
type input "6111"
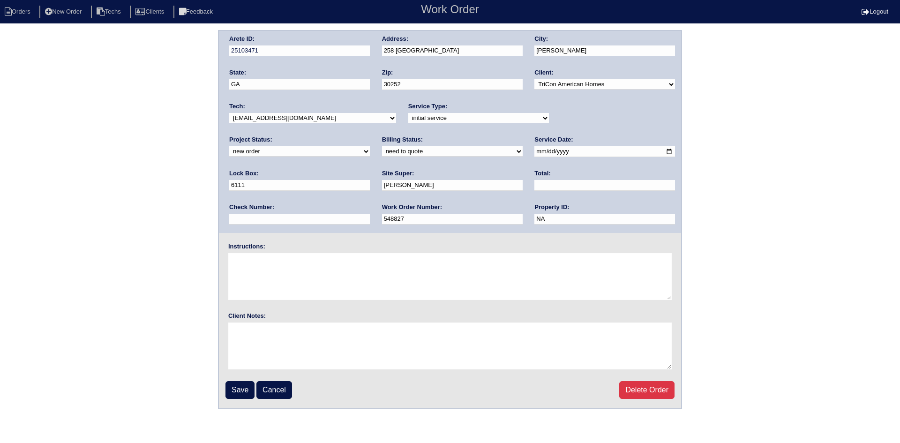
click at [261, 262] on textarea at bounding box center [450, 276] width 444 height 47
type textarea "Complete ASAP - Initial service."
click at [241, 390] on input "Save" at bounding box center [240, 390] width 29 height 18
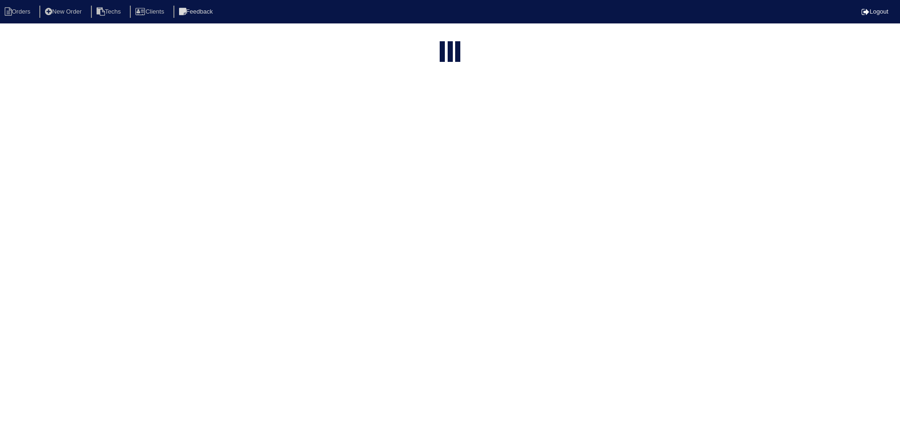
select select "15"
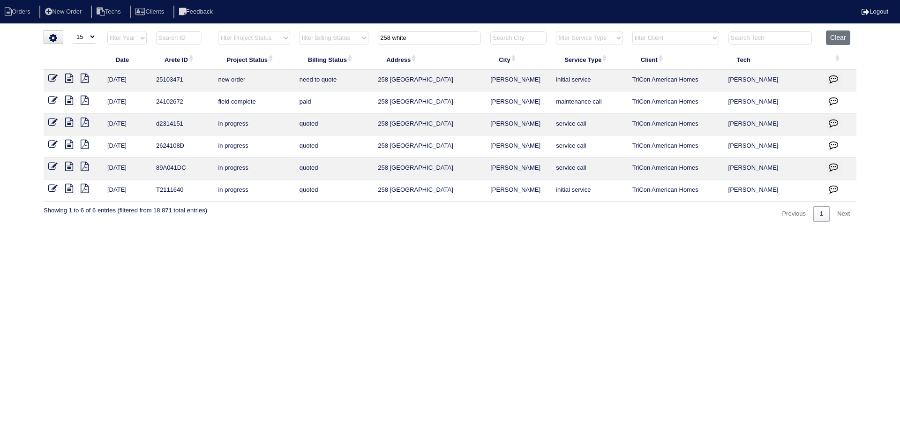
drag, startPoint x: 422, startPoint y: 41, endPoint x: 377, endPoint y: 37, distance: 44.7
click at [377, 37] on th "258 white" at bounding box center [429, 39] width 113 height 19
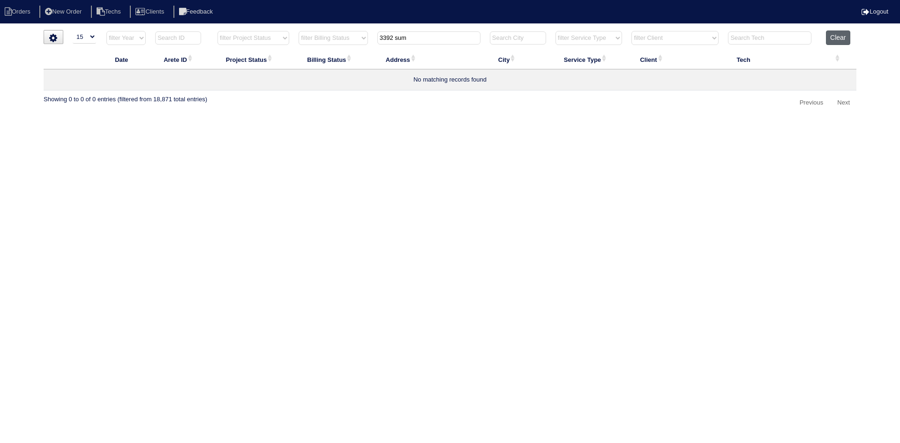
type input "3392 sum"
click at [841, 37] on button "Clear" at bounding box center [838, 37] width 24 height 15
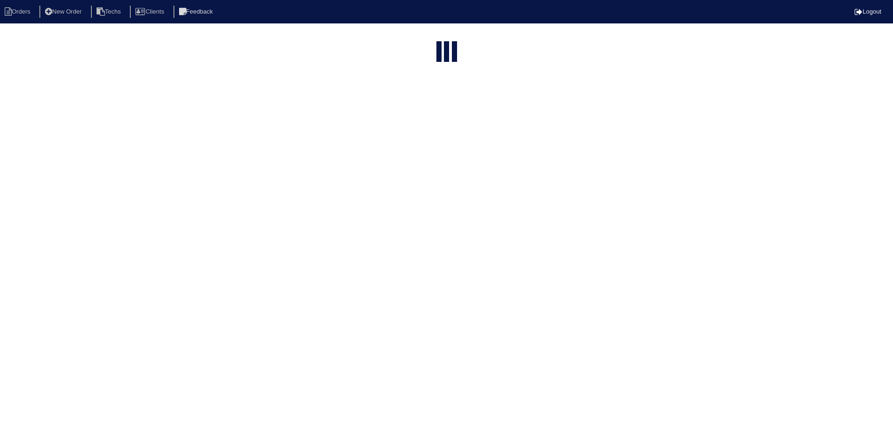
select select "15"
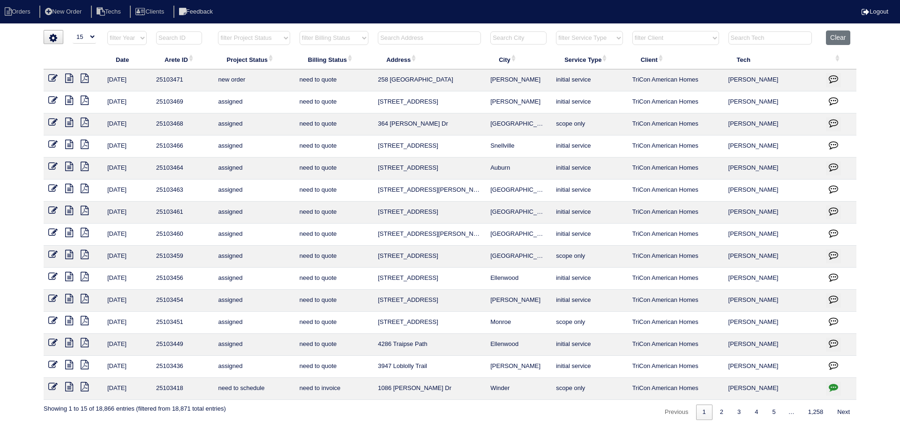
click at [434, 37] on input "text" at bounding box center [429, 37] width 103 height 13
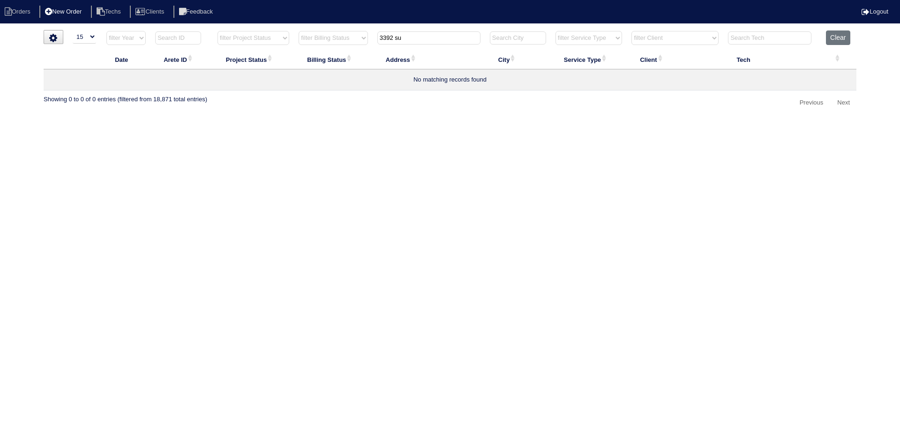
type input "3392 su"
click at [63, 10] on li "New Order" at bounding box center [64, 12] width 50 height 13
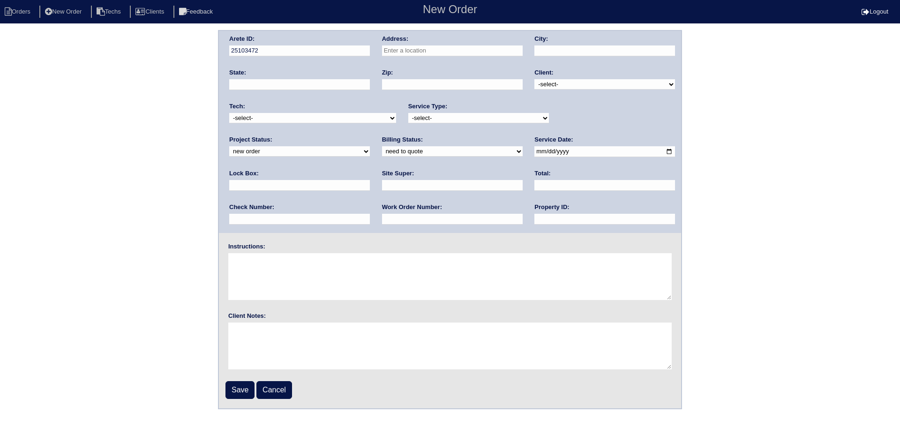
click at [416, 47] on input "text" at bounding box center [452, 50] width 141 height 11
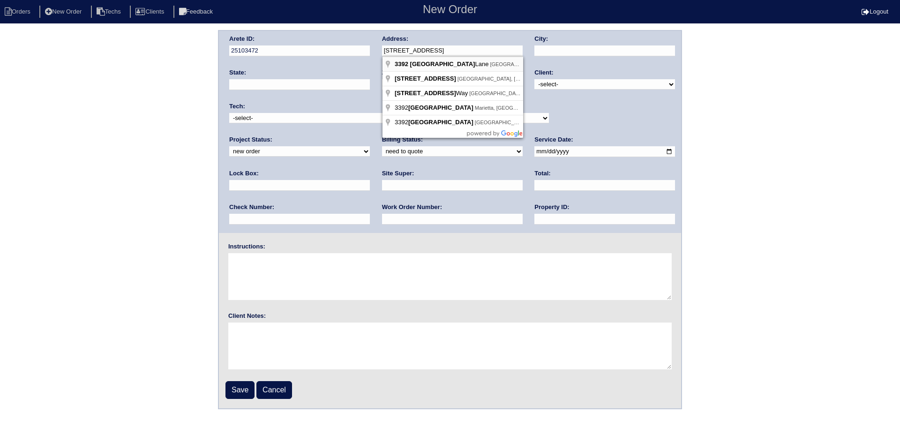
type input "[STREET_ADDRESS]"
type input "[GEOGRAPHIC_DATA]"
type input "GA"
type input "30052"
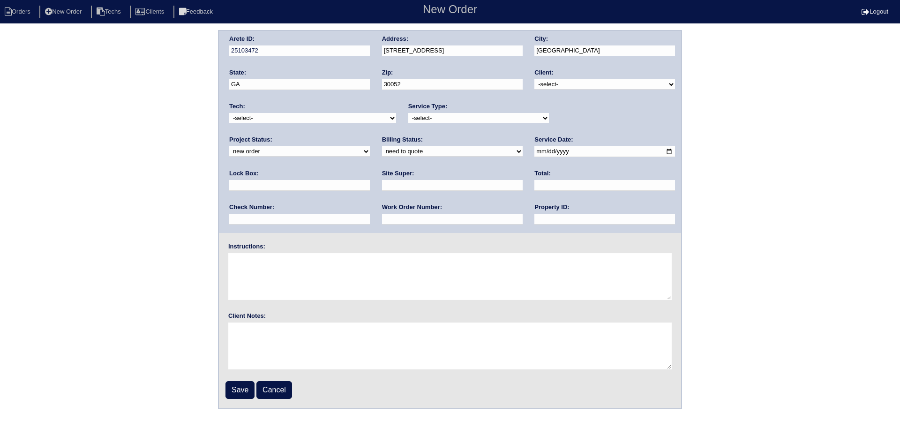
click at [626, 85] on select "-select- TriCon American Homes American Homes 4 Rent First Key Homes Zillow The…" at bounding box center [605, 84] width 141 height 10
select select "1"
click at [536, 79] on select "-select- TriCon American Homes American Homes 4 Rent First Key Homes Zillow The…" at bounding box center [605, 84] width 141 height 10
click at [435, 121] on select "-select- initial service basic service maintenance call replacement scope servi…" at bounding box center [478, 118] width 141 height 10
select select "initial service"
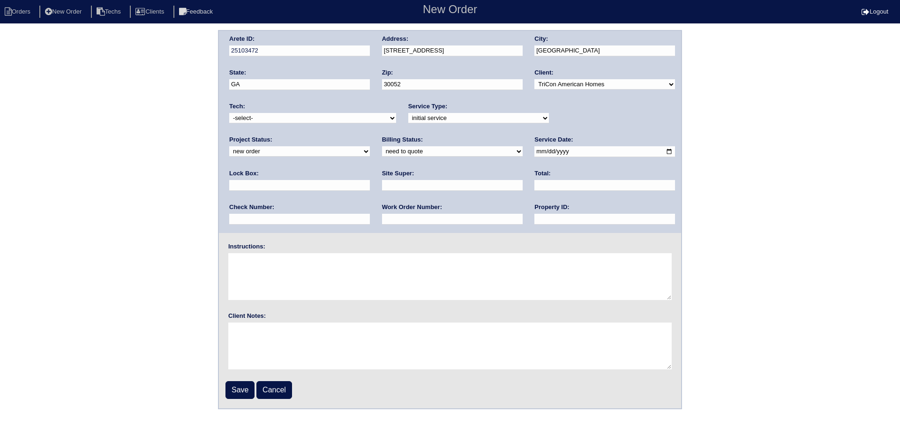
click at [408, 113] on select "-select- initial service basic service maintenance call replacement scope servi…" at bounding box center [478, 118] width 141 height 10
click at [535, 152] on input "date" at bounding box center [605, 151] width 141 height 11
type input "2025-09-19"
click at [370, 180] on input "text" at bounding box center [299, 185] width 141 height 11
type input "9470"
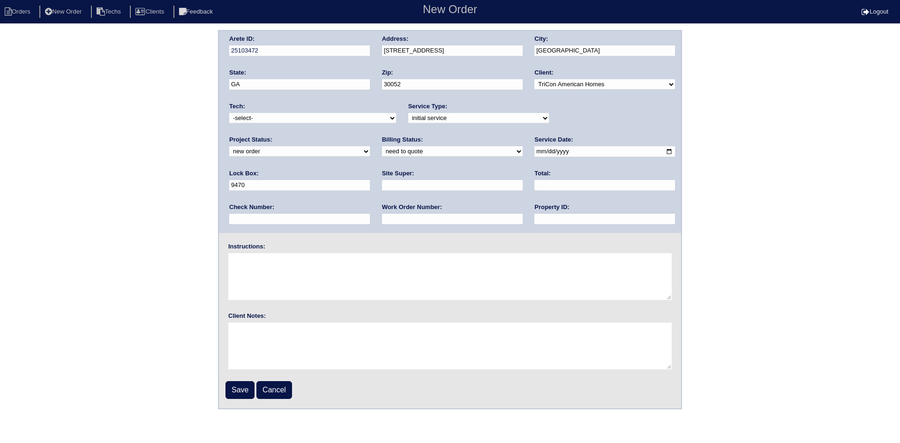
click at [382, 183] on input "text" at bounding box center [452, 185] width 141 height 11
type input "Yago Battles"
type input "548814"
click at [261, 259] on textarea at bounding box center [450, 276] width 444 height 47
click at [535, 217] on input "text" at bounding box center [605, 219] width 141 height 11
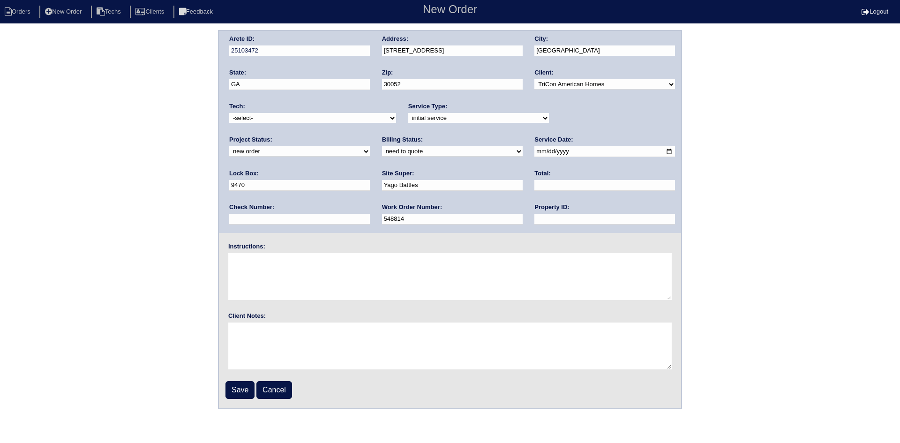
type input "NA"
click at [314, 267] on textarea at bounding box center [450, 276] width 444 height 47
type textarea "Initial Service - install smart thermostats if needed"
click at [234, 389] on input "Save" at bounding box center [240, 390] width 29 height 18
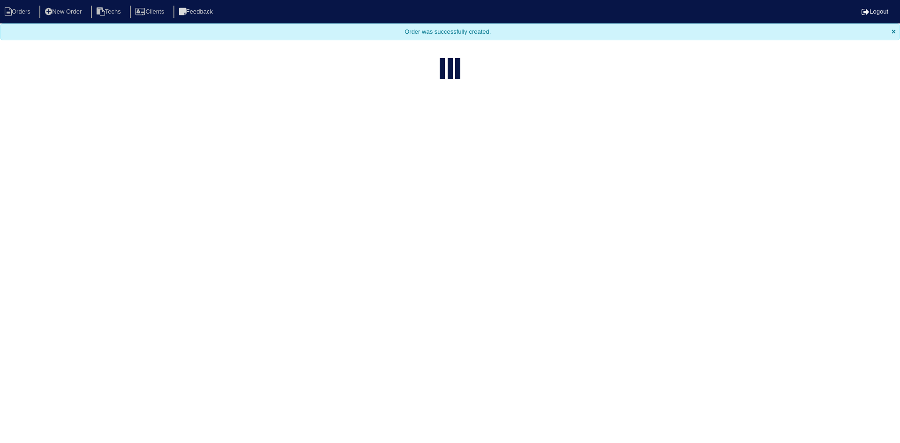
select select "15"
